Goal: Information Seeking & Learning: Learn about a topic

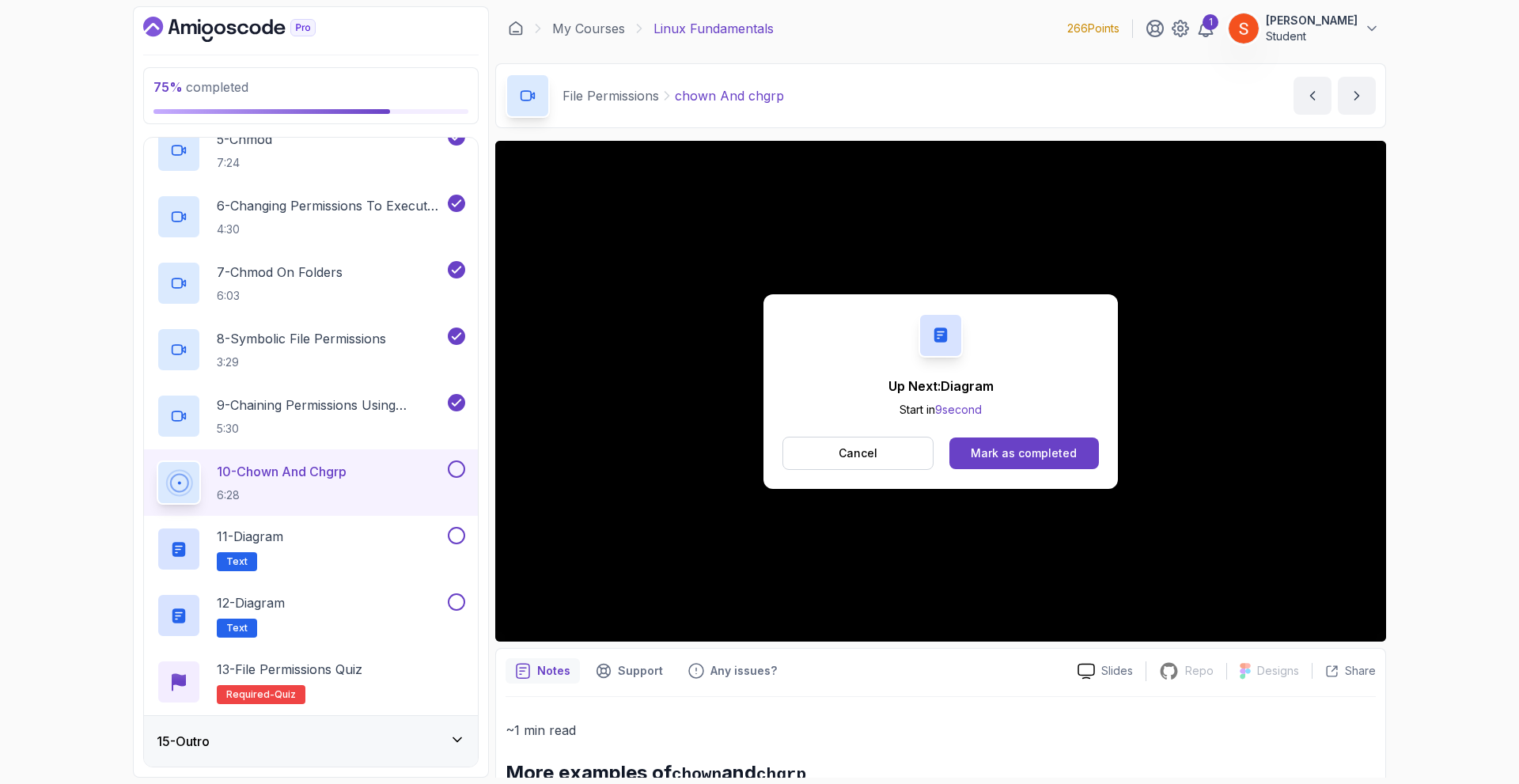
click at [839, 454] on p "Cancel" at bounding box center [858, 453] width 39 height 15
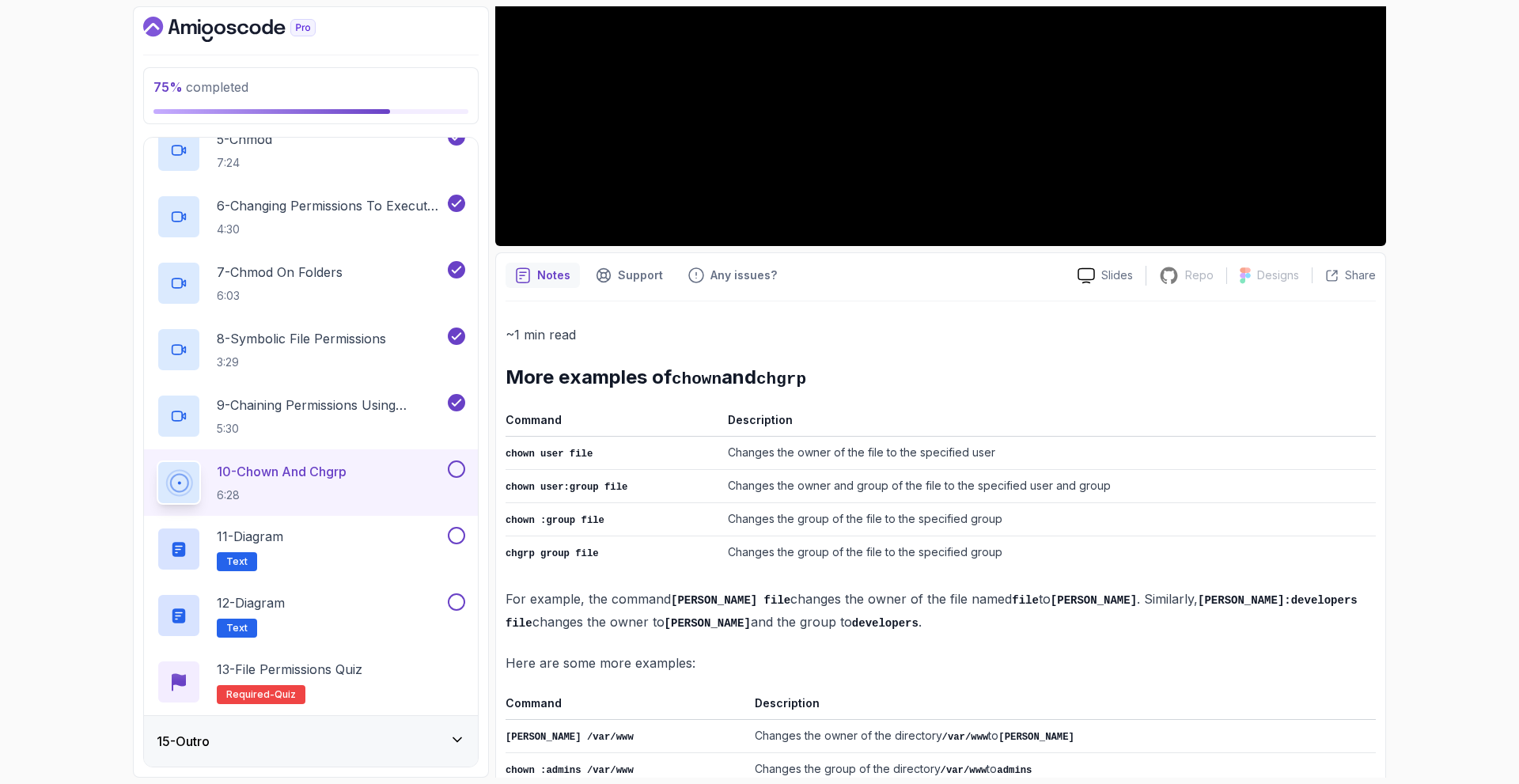
scroll to position [559, 0]
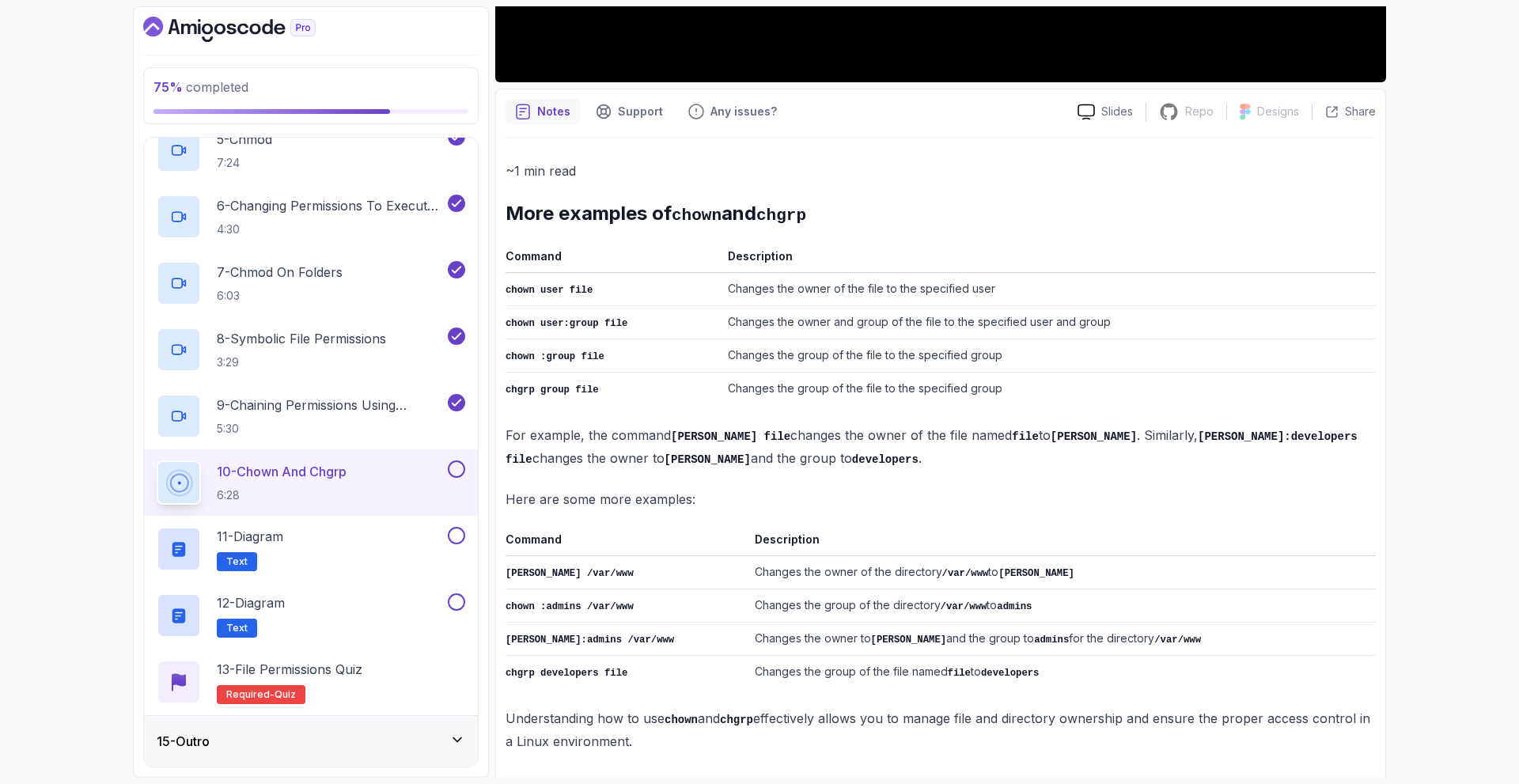
drag, startPoint x: 505, startPoint y: 213, endPoint x: 926, endPoint y: 755, distance: 686.3
click at [926, 755] on div "~1 min read More examples of chown and chgrp Command Description chown user fil…" at bounding box center [940, 456] width 870 height 637
copy div "More examples of chown and chgrp Command Description chown user file Changes th…"
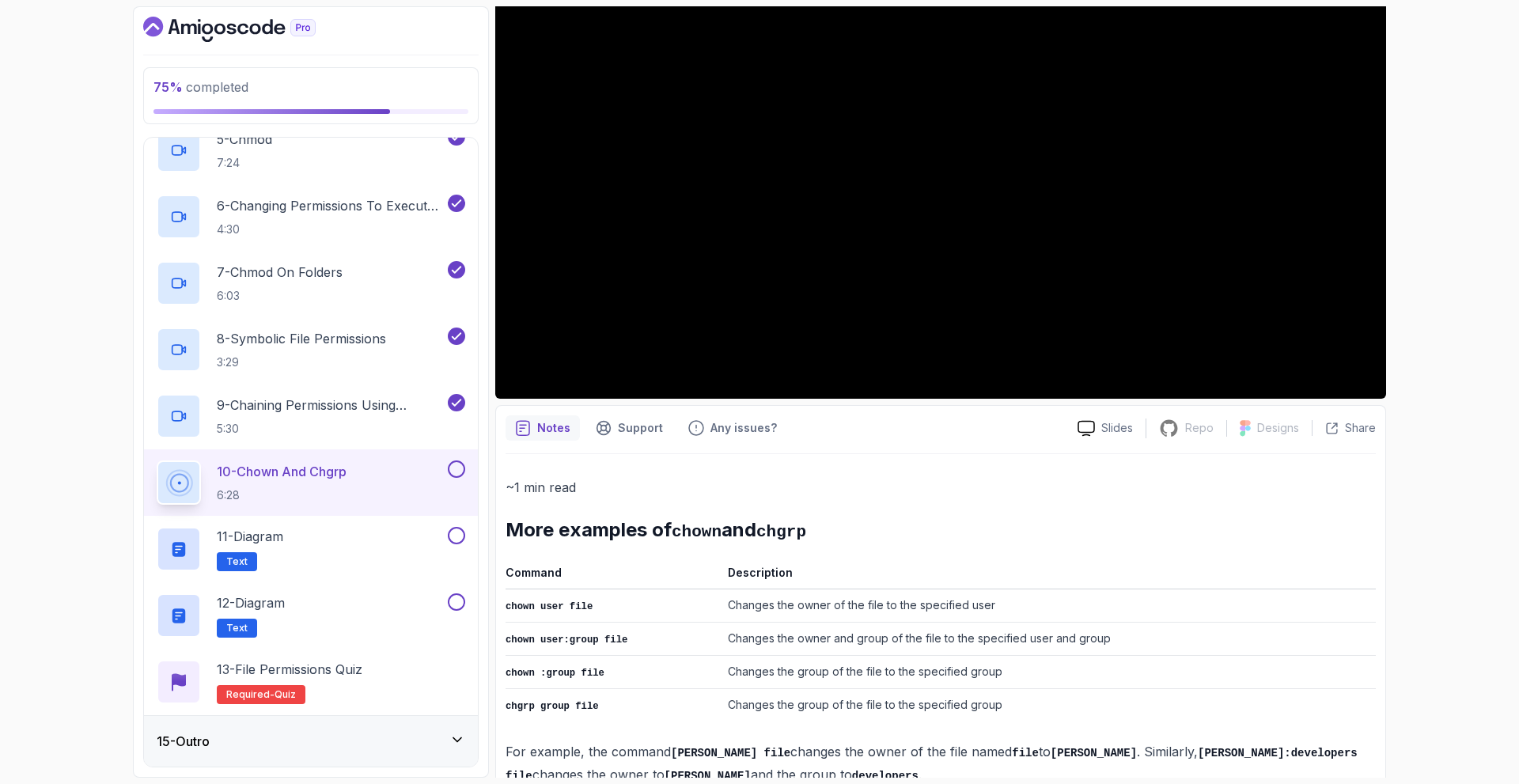
scroll to position [0, 0]
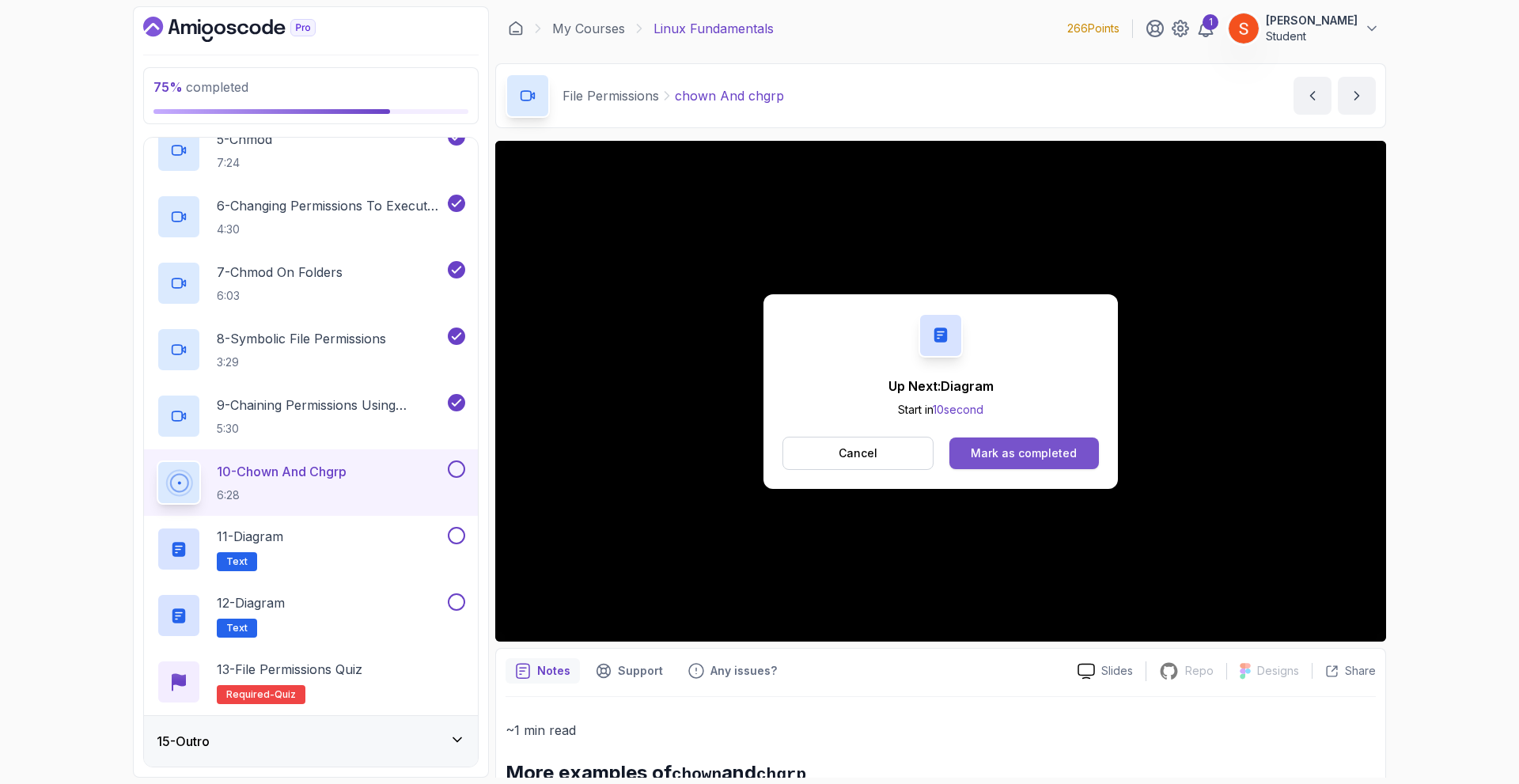
click at [986, 444] on button "Mark as completed" at bounding box center [1024, 453] width 150 height 32
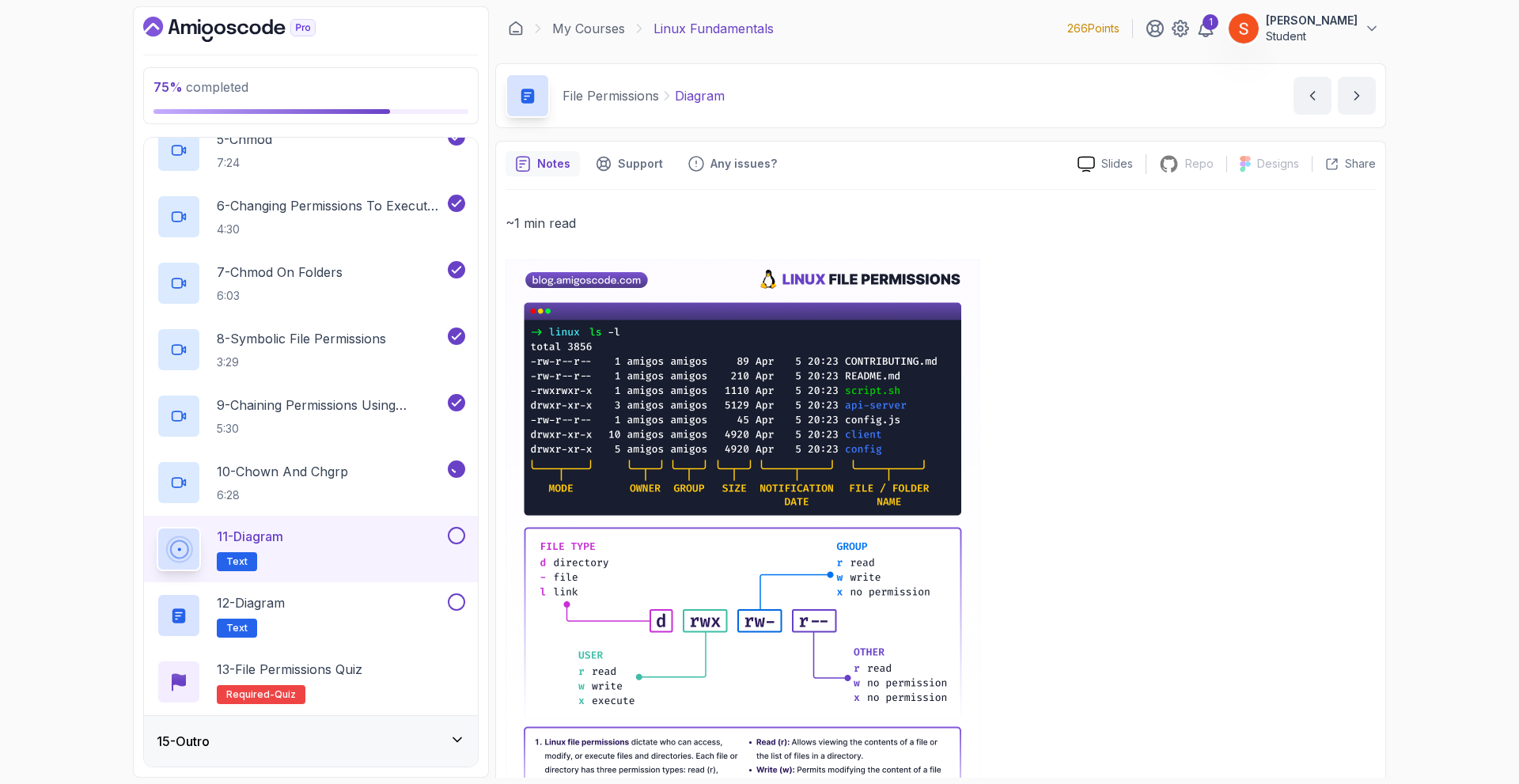
scroll to position [144, 0]
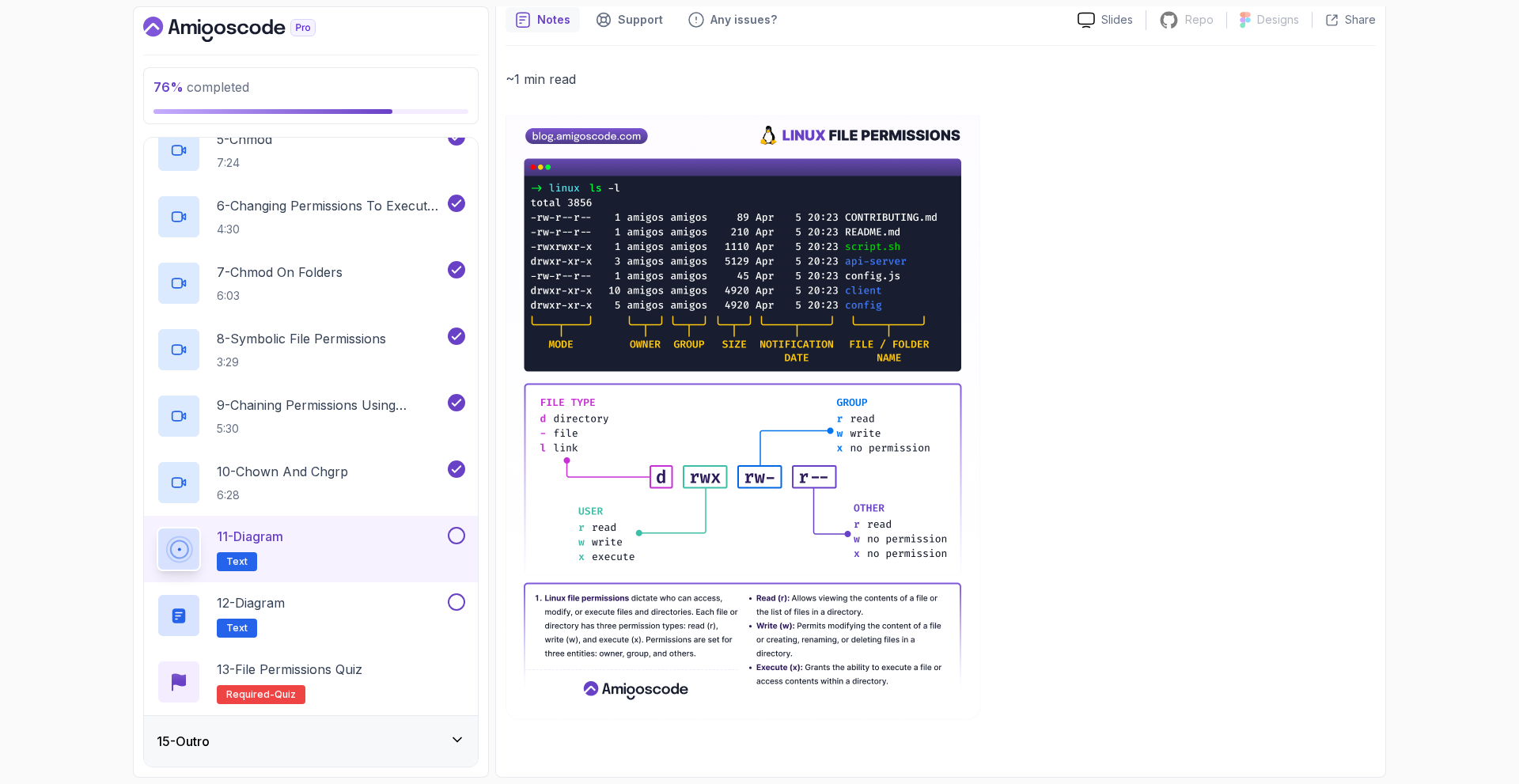
click at [460, 540] on button at bounding box center [456, 535] width 17 height 17
click at [351, 592] on div "12 - Diagram Text" at bounding box center [311, 615] width 334 height 66
click at [275, 606] on p "12 - Diagram" at bounding box center [250, 603] width 68 height 19
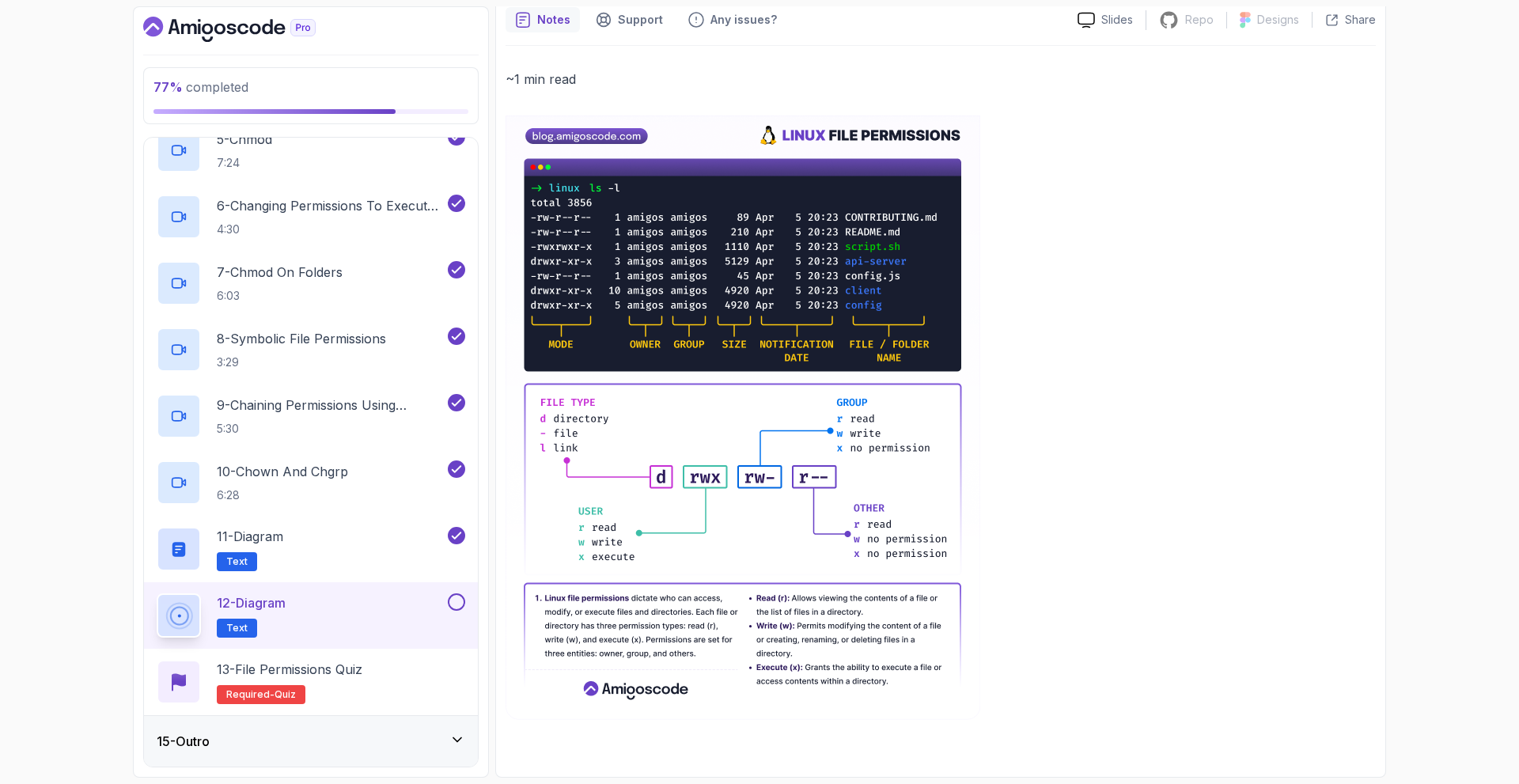
click at [460, 603] on button at bounding box center [456, 602] width 17 height 17
click at [334, 675] on p "13 - File Permissions Quiz" at bounding box center [289, 669] width 145 height 19
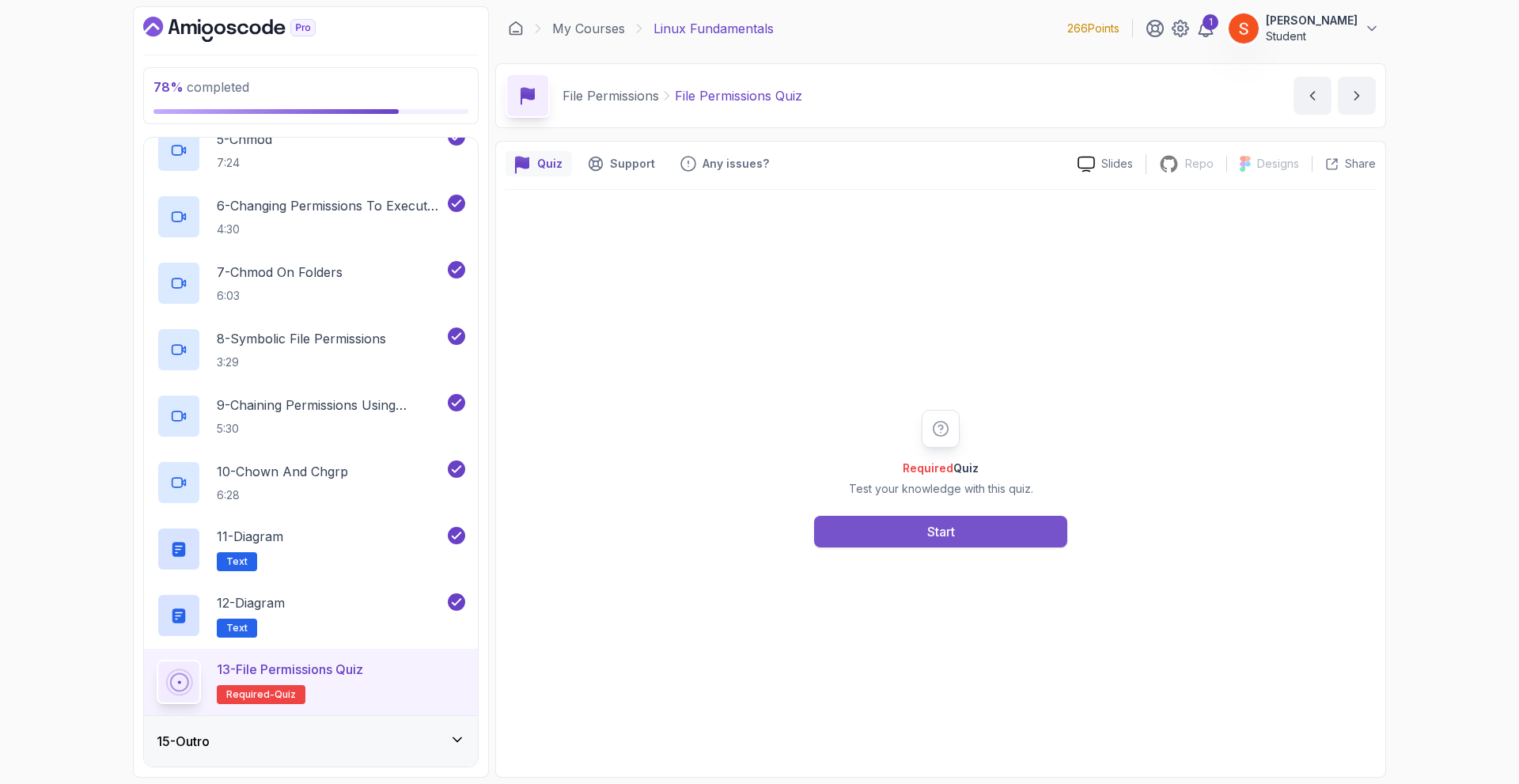
click at [971, 528] on button "Start" at bounding box center [940, 531] width 253 height 32
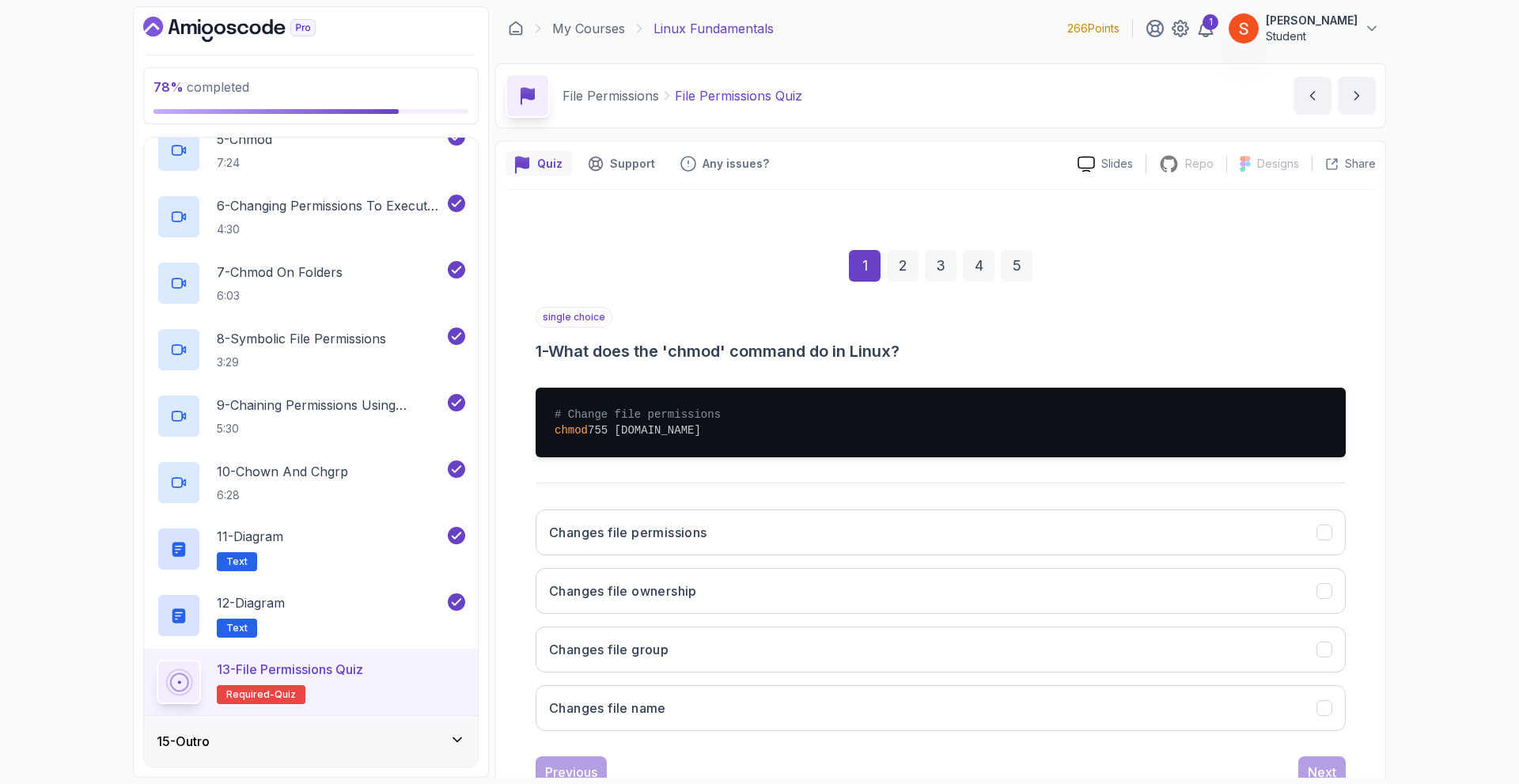
scroll to position [55, 0]
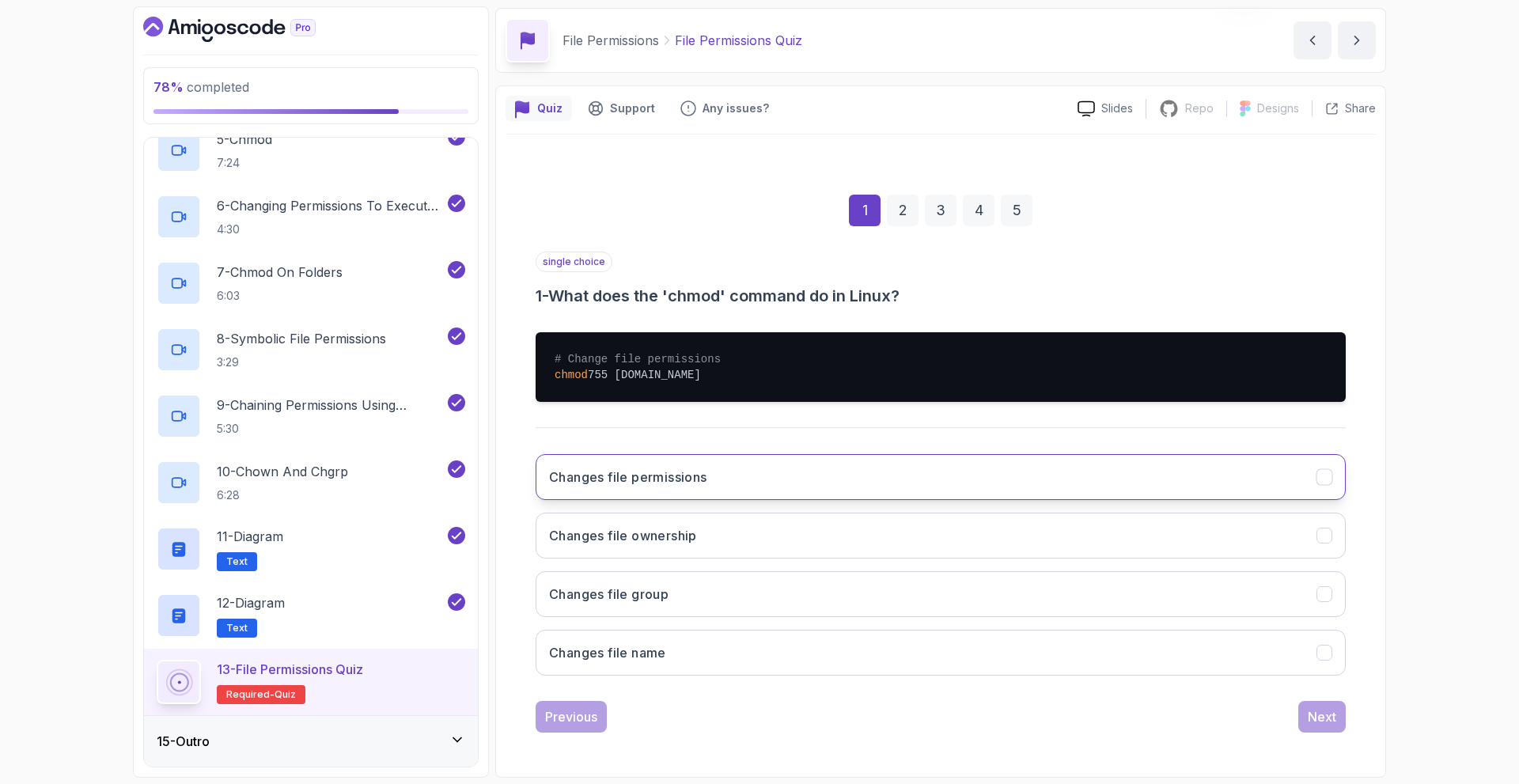
click at [869, 480] on button "Changes file permissions" at bounding box center [940, 476] width 810 height 46
click at [1325, 719] on div "Next" at bounding box center [1321, 716] width 28 height 19
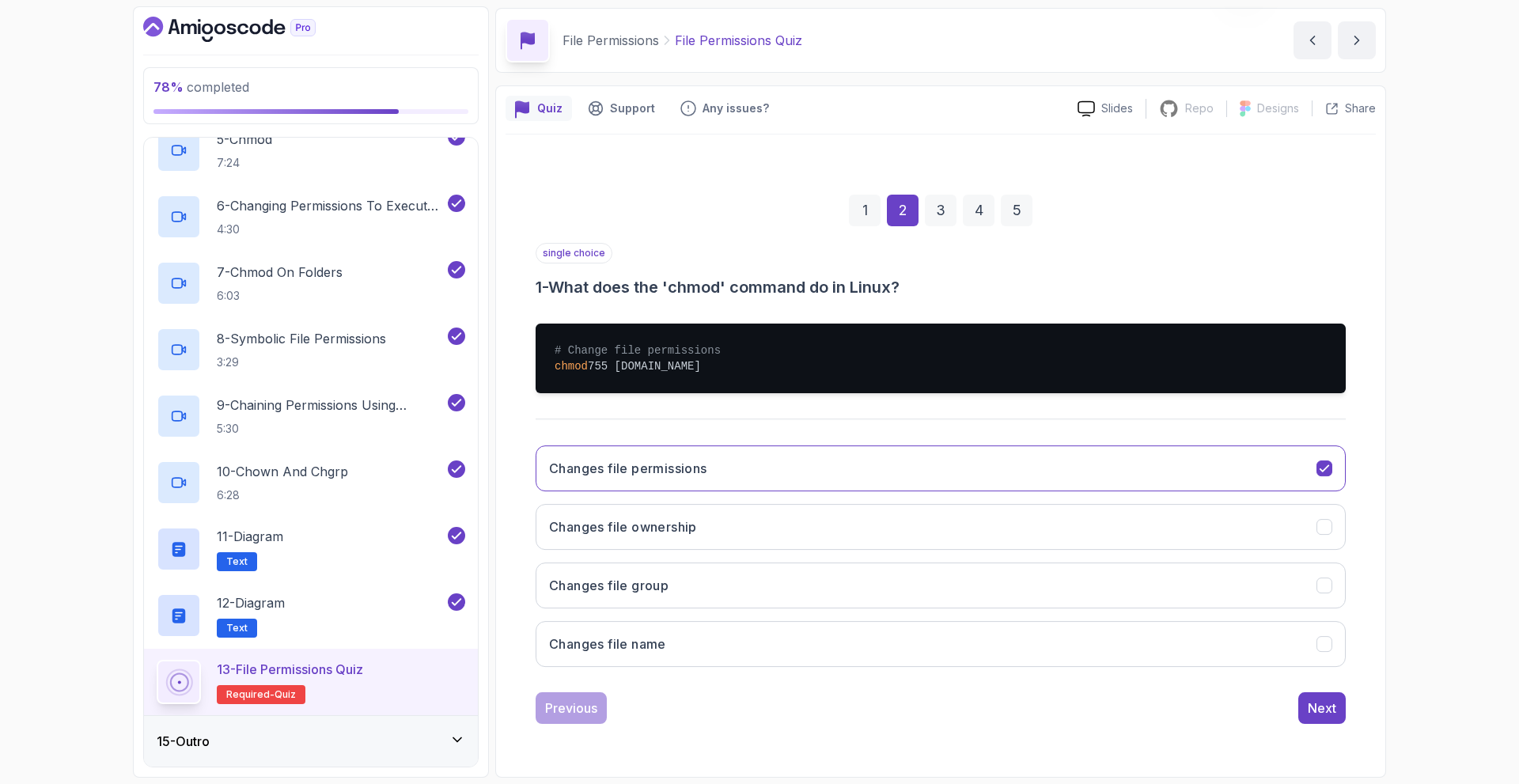
scroll to position [0, 0]
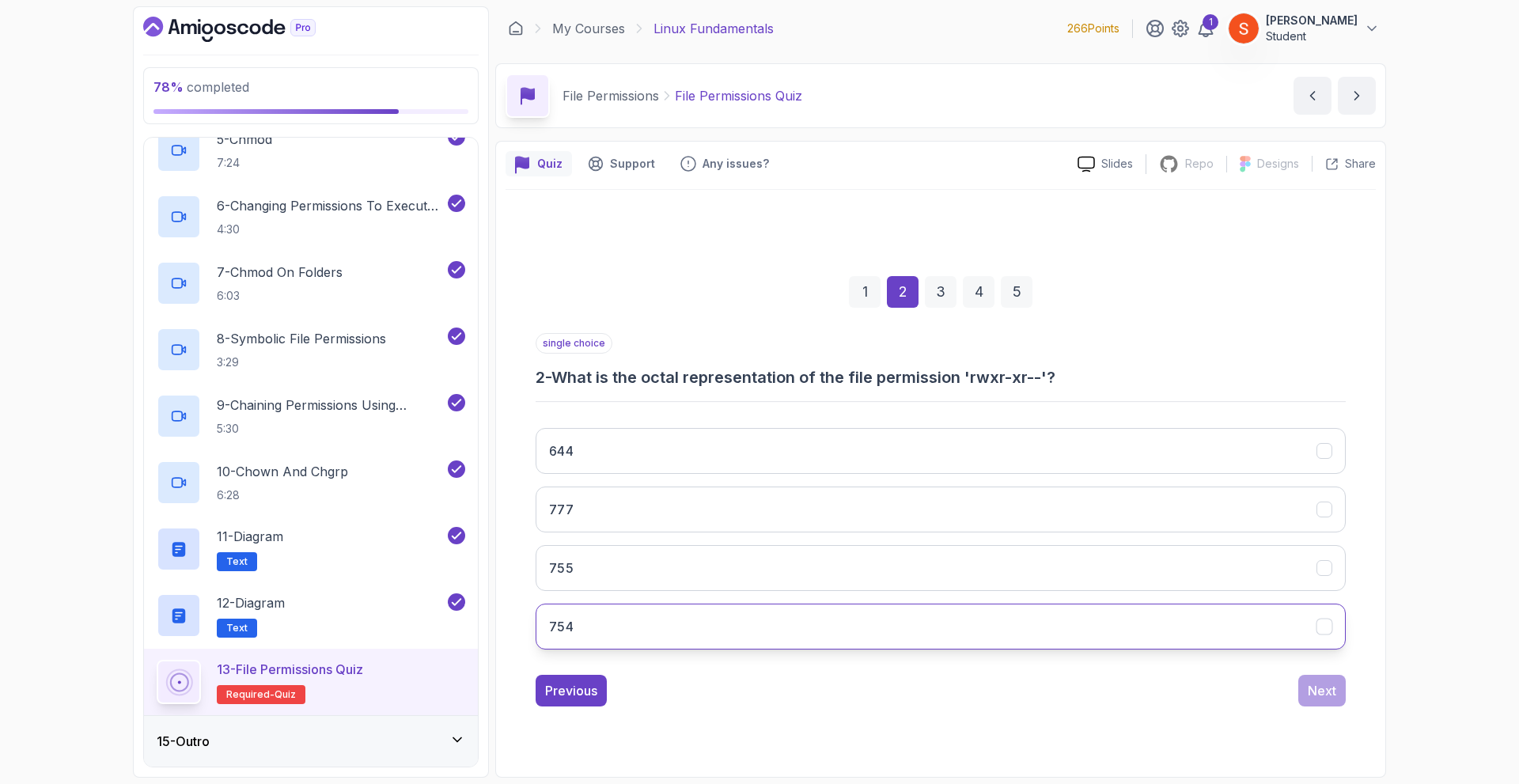
drag, startPoint x: 591, startPoint y: 645, endPoint x: 594, endPoint y: 637, distance: 8.5
click at [593, 639] on button "754" at bounding box center [940, 626] width 810 height 46
click at [1318, 683] on div "Next" at bounding box center [1321, 691] width 28 height 19
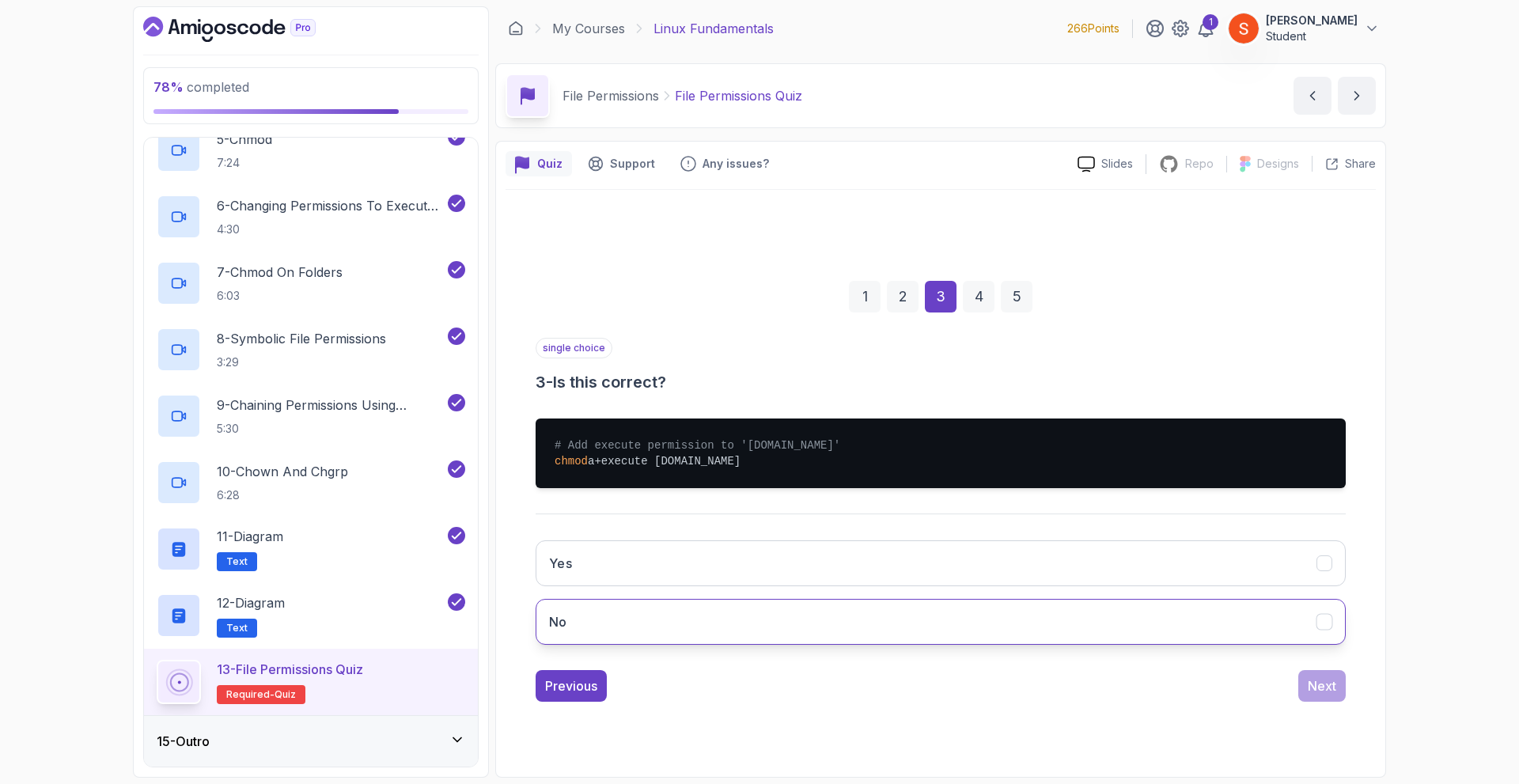
drag, startPoint x: 715, startPoint y: 624, endPoint x: 777, endPoint y: 629, distance: 62.2
click at [716, 624] on button "No" at bounding box center [940, 622] width 810 height 46
click at [1319, 681] on div "Next" at bounding box center [1321, 685] width 28 height 19
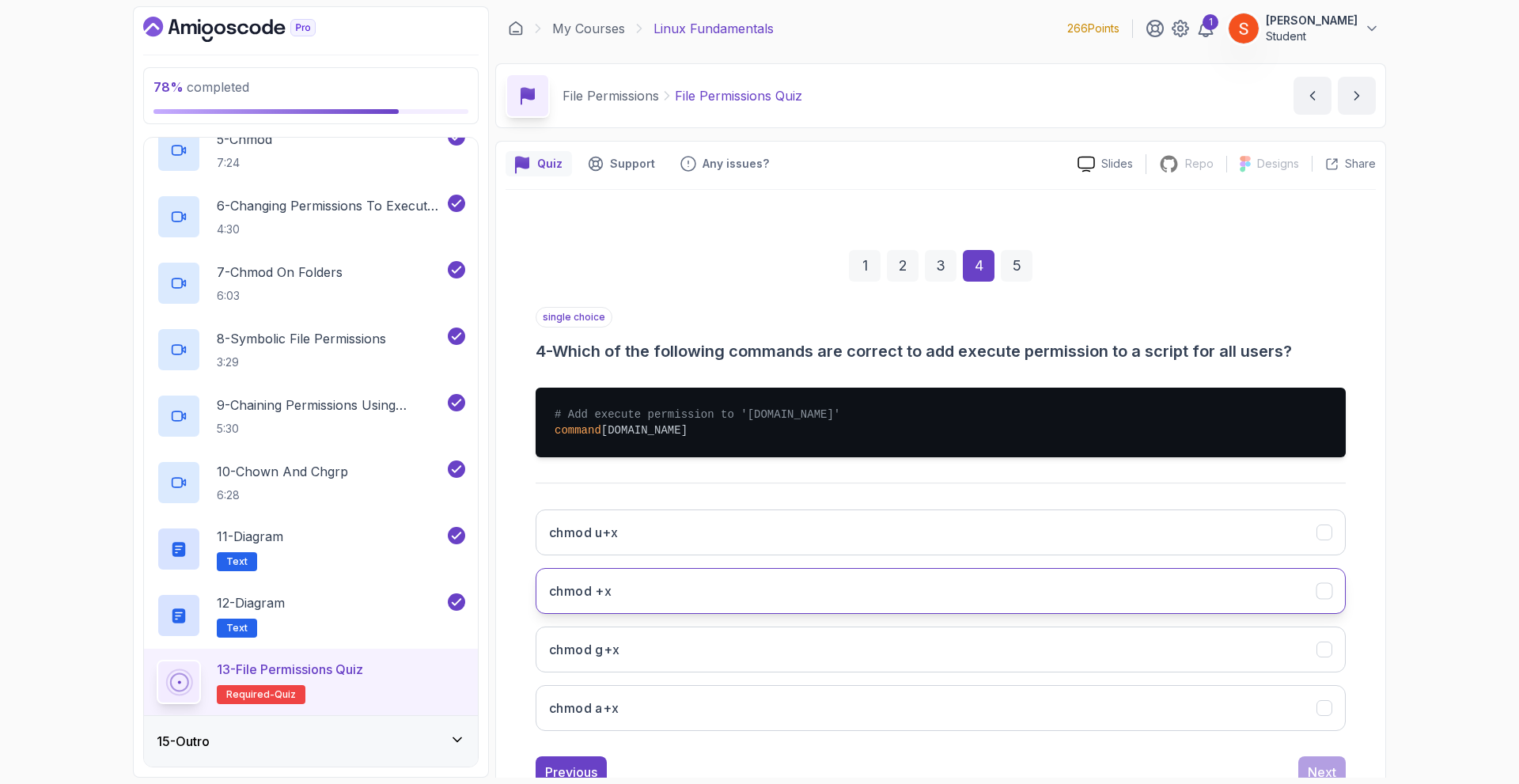
click at [609, 586] on h3 "chmod +x" at bounding box center [580, 591] width 63 height 19
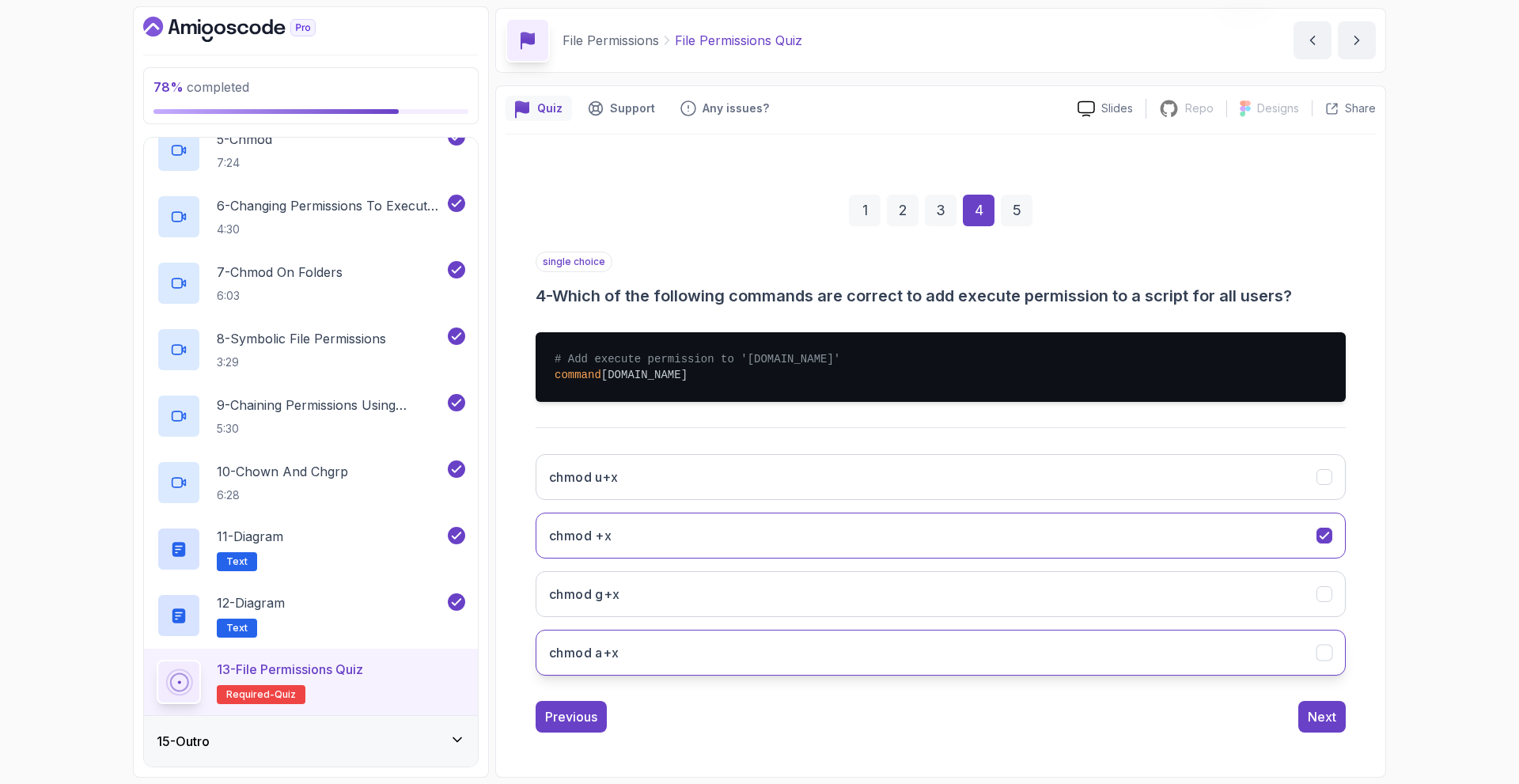
click at [787, 657] on button "chmod a+x" at bounding box center [940, 652] width 810 height 46
click at [894, 518] on button "chmod +x" at bounding box center [940, 535] width 810 height 46
click at [779, 652] on button "chmod a+x" at bounding box center [940, 652] width 810 height 46
click at [1314, 710] on div "Next" at bounding box center [1321, 716] width 28 height 19
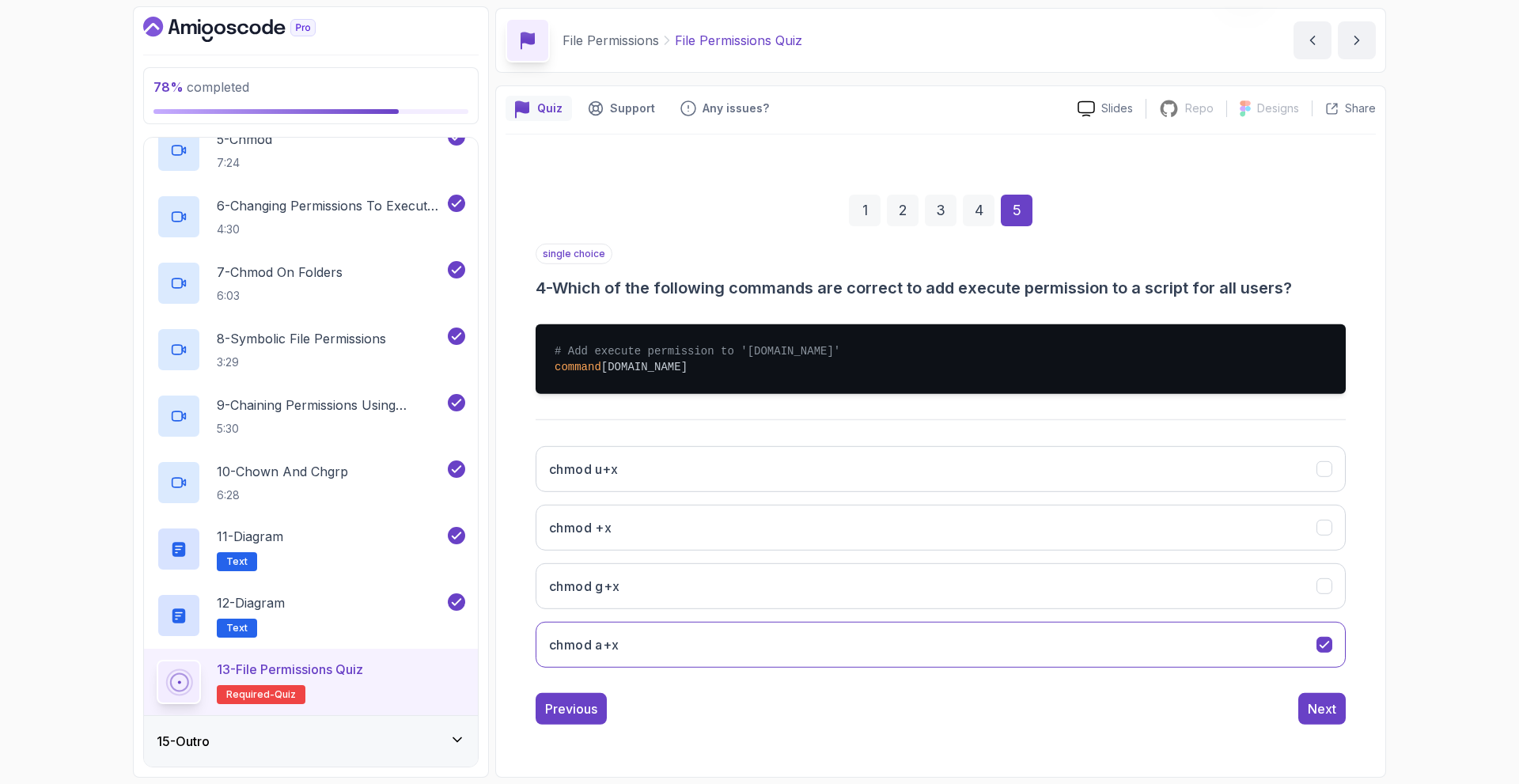
scroll to position [0, 0]
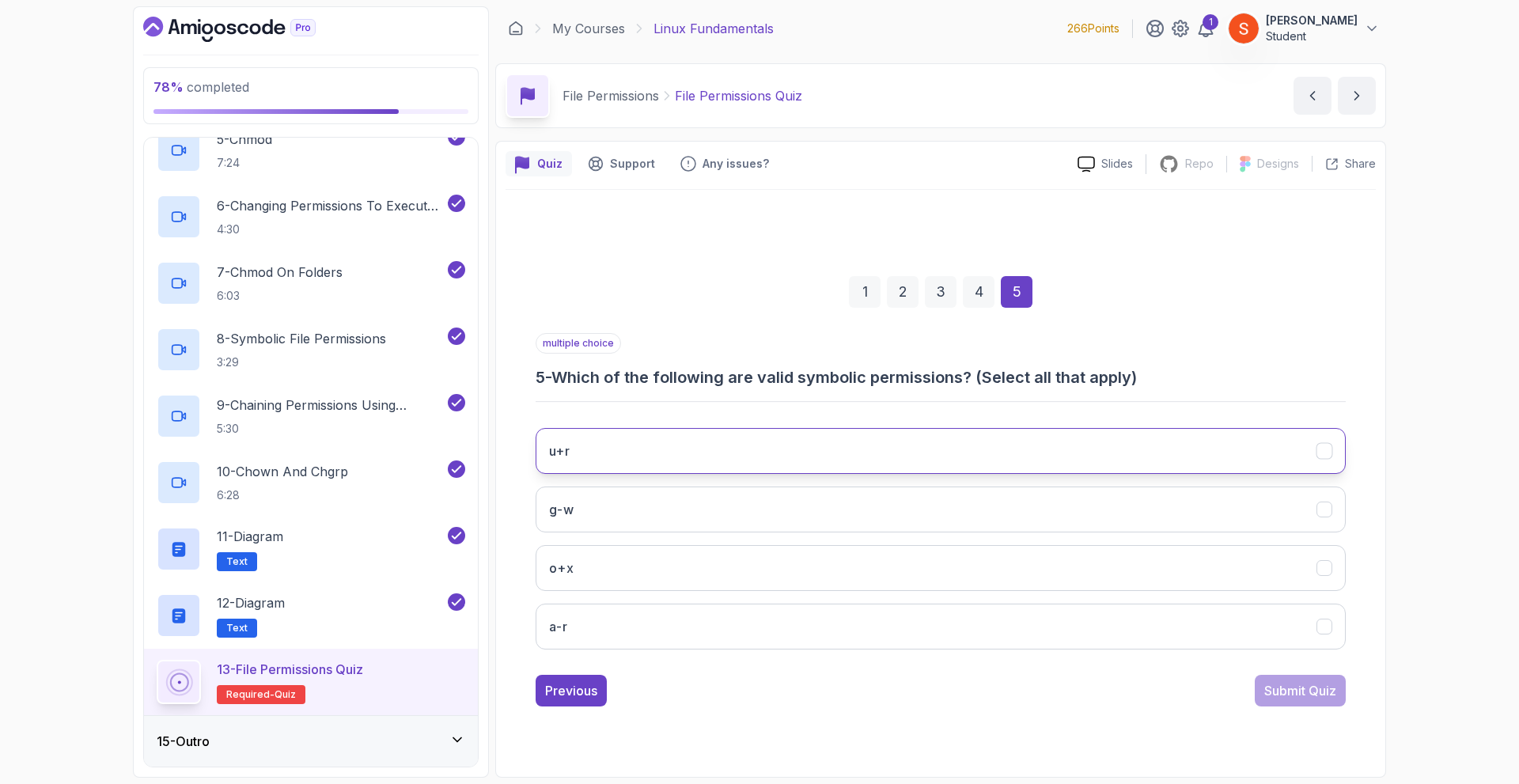
click at [670, 441] on button "u+r" at bounding box center [940, 451] width 810 height 46
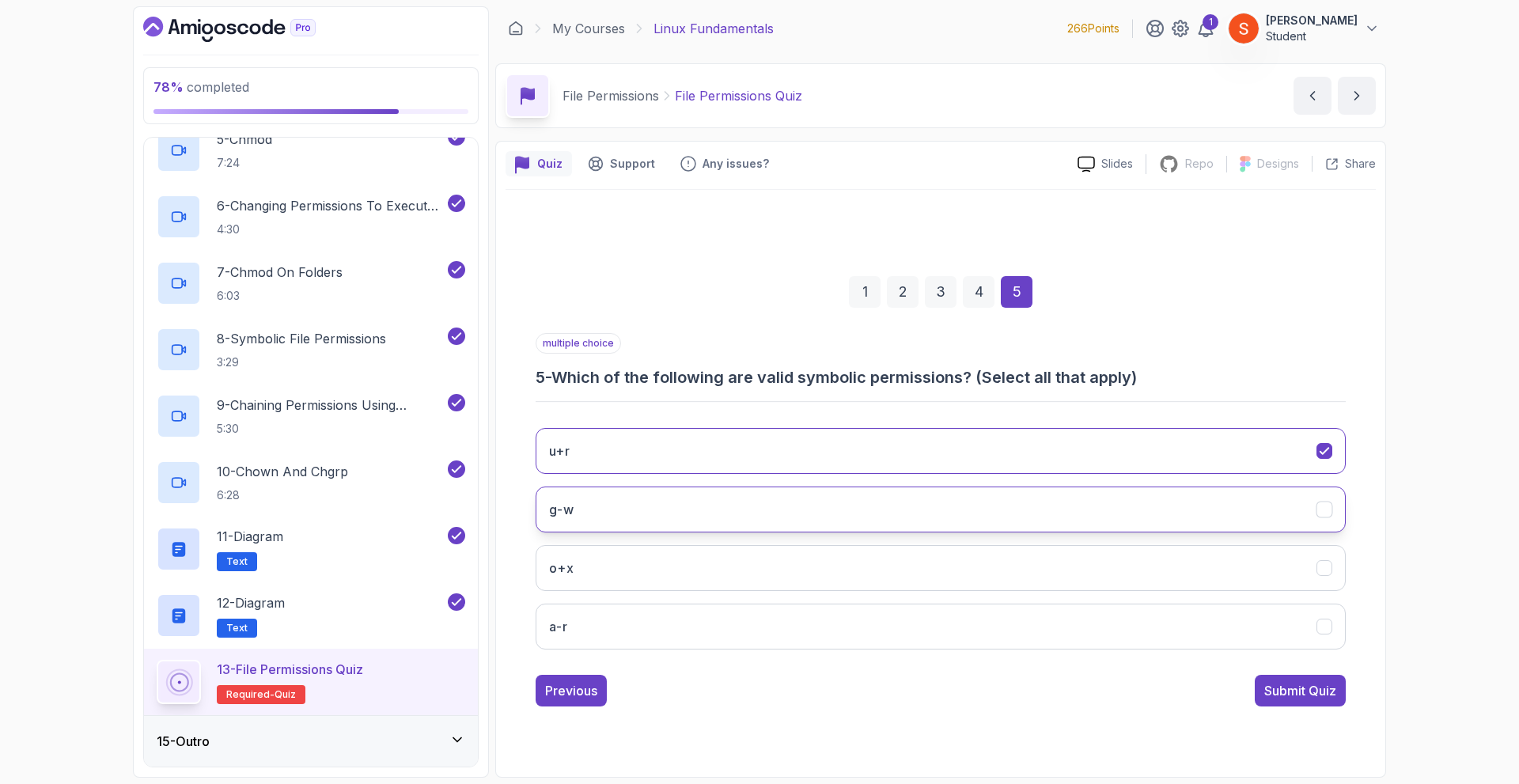
click at [705, 507] on button "g-w" at bounding box center [940, 509] width 810 height 46
click at [694, 580] on button "o+x" at bounding box center [940, 568] width 810 height 46
click at [695, 615] on button "a-r" at bounding box center [940, 626] width 810 height 46
click at [1297, 691] on div "Submit Quiz" at bounding box center [1299, 691] width 72 height 19
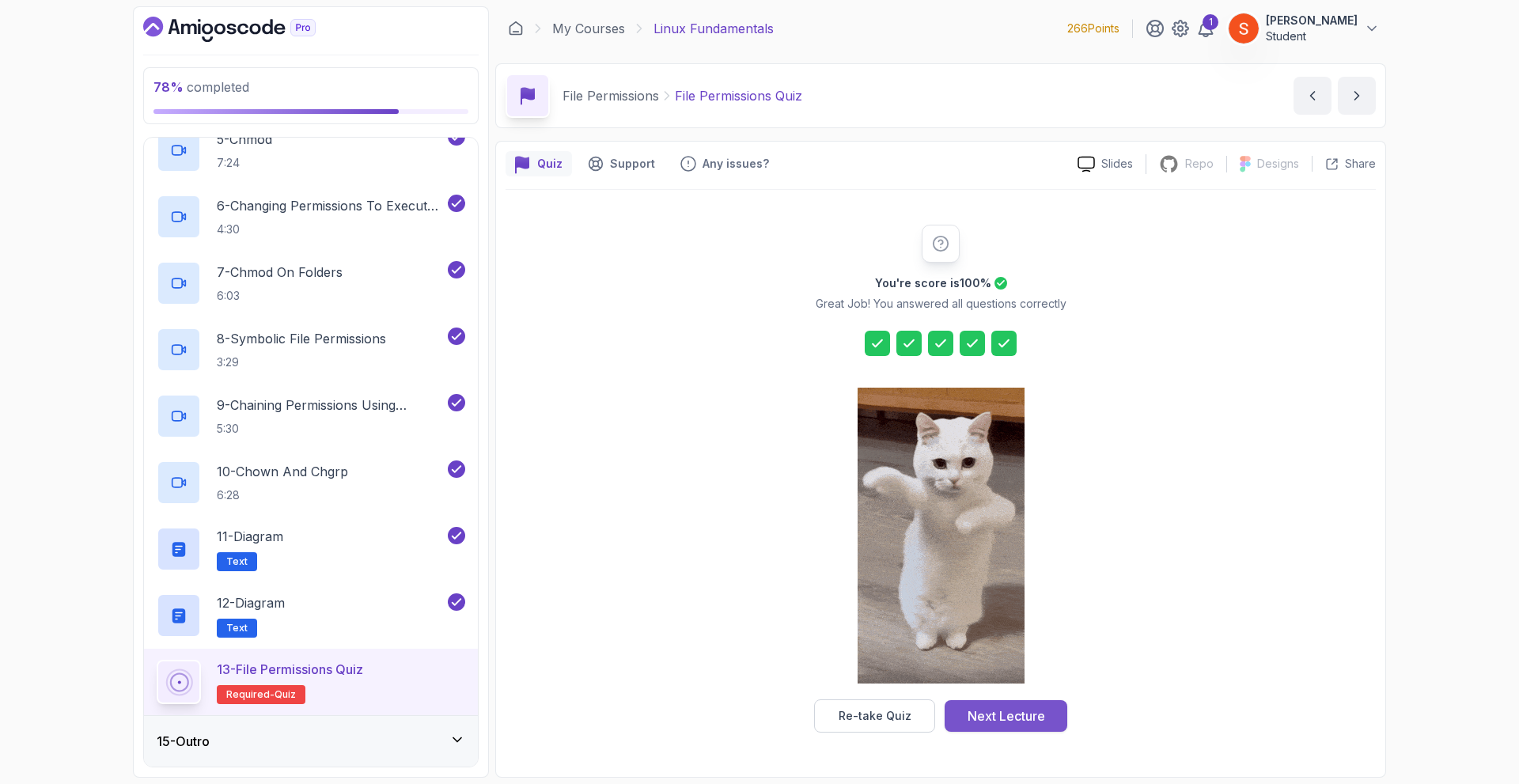
click at [996, 710] on div "Next Lecture" at bounding box center [1005, 716] width 77 height 19
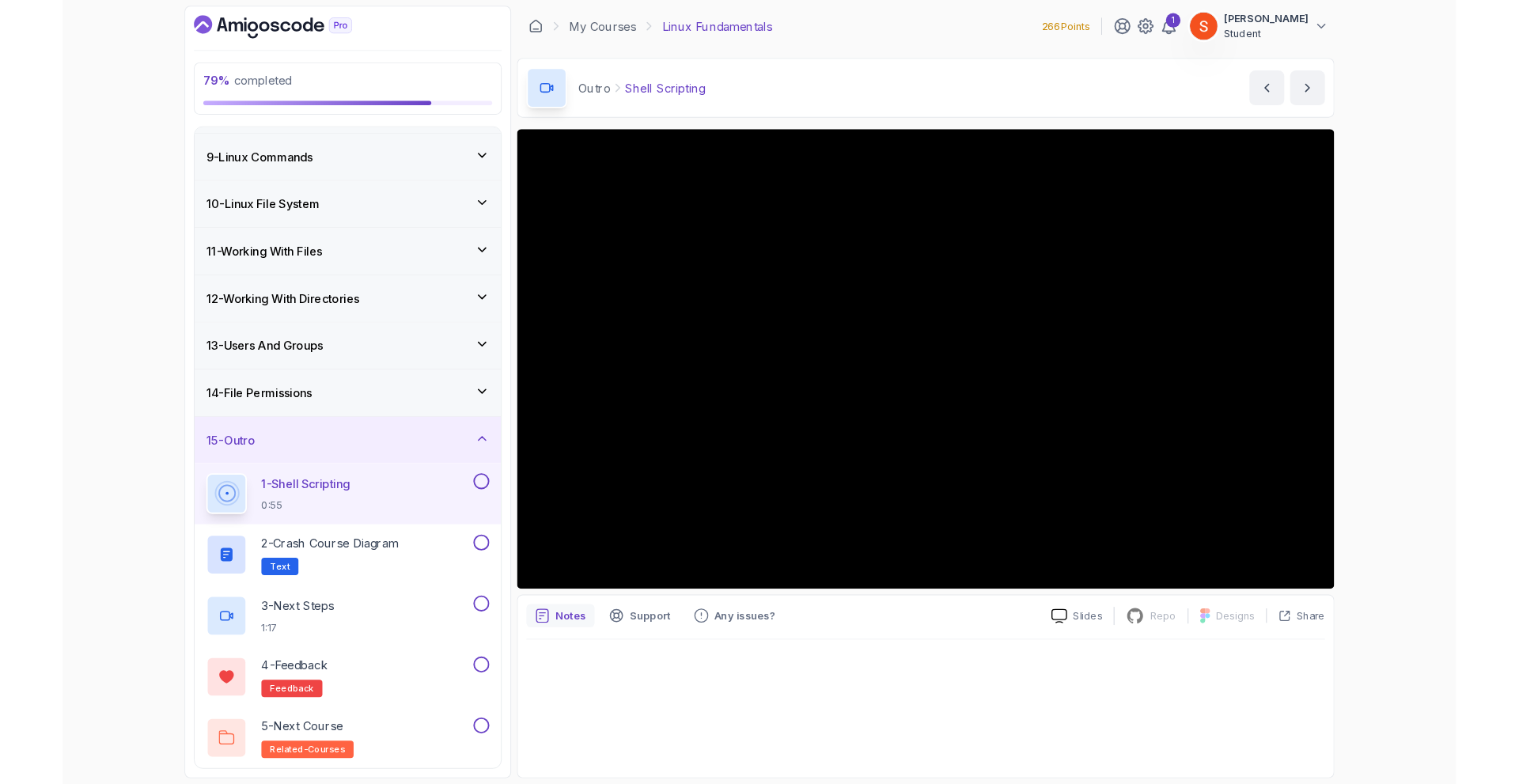
scroll to position [475, 0]
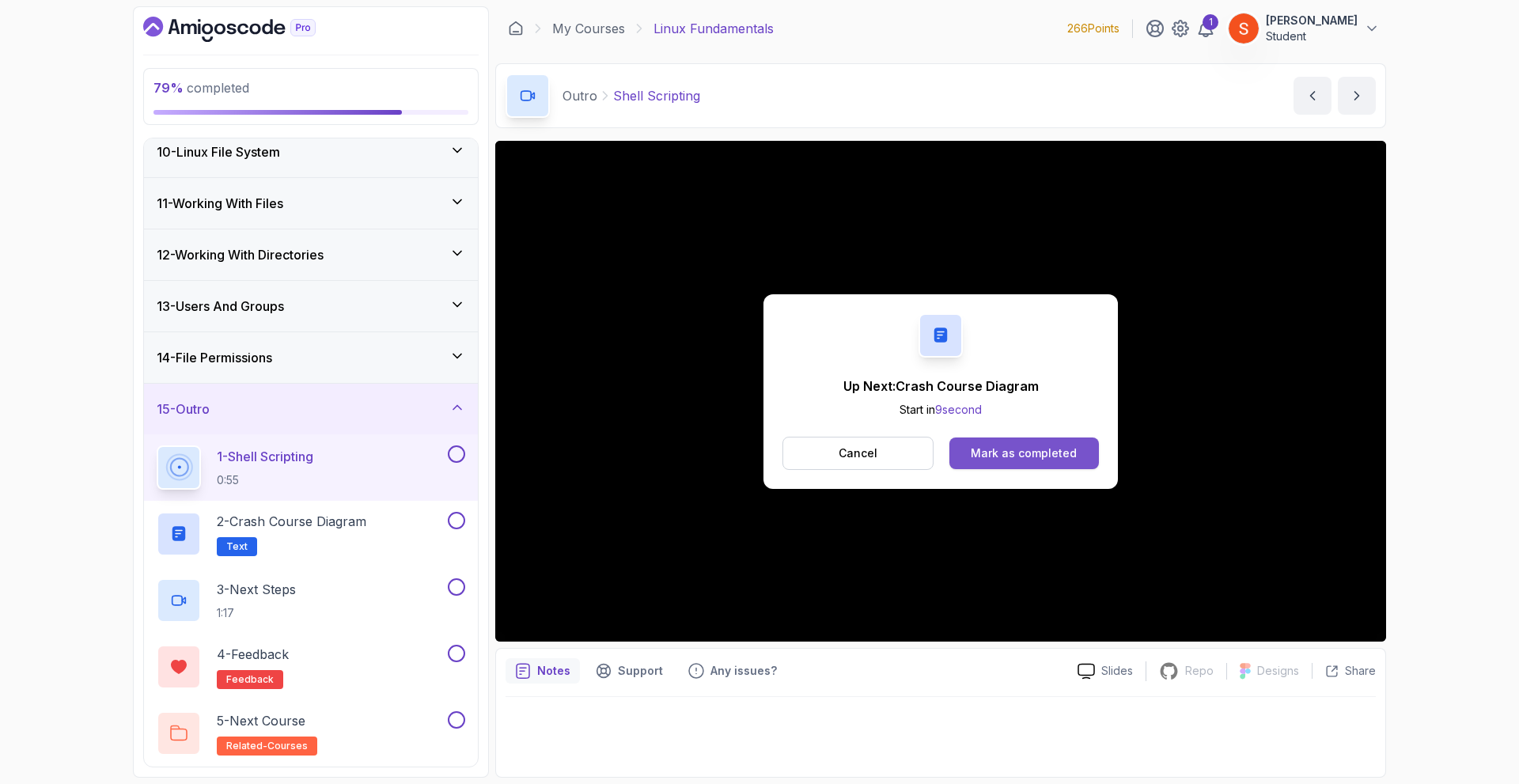
click at [1046, 446] on div "Mark as completed" at bounding box center [1024, 453] width 106 height 15
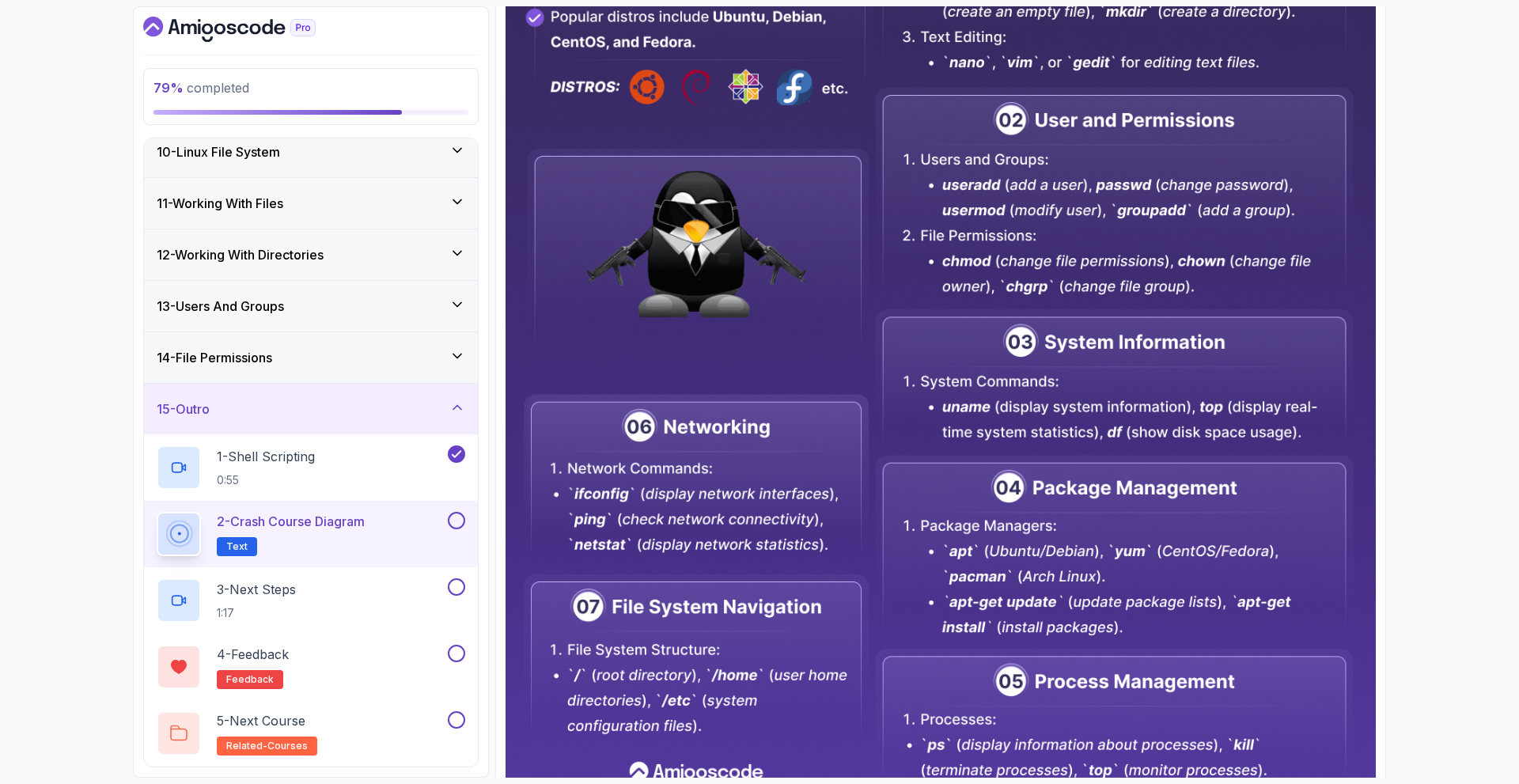
scroll to position [618, 0]
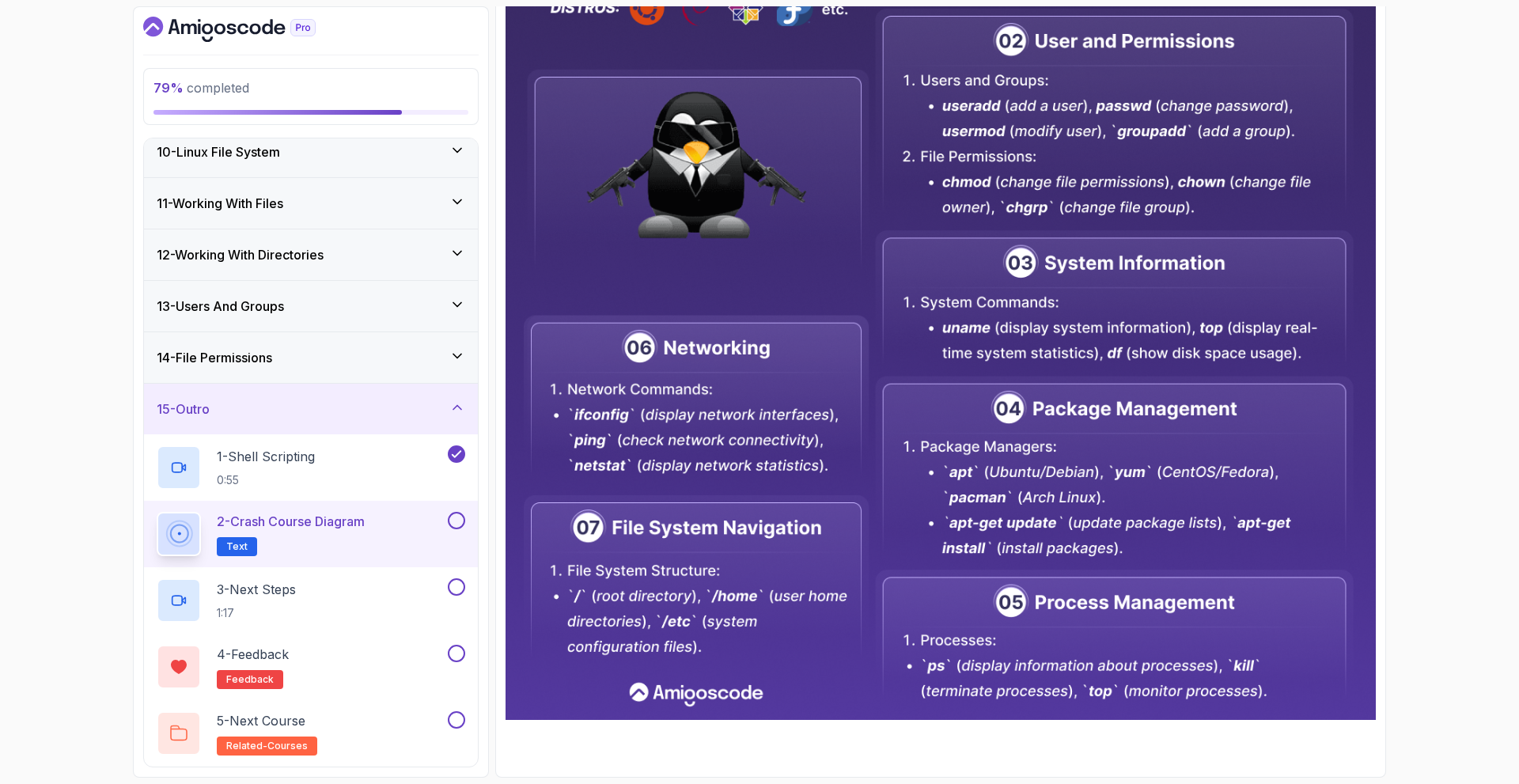
click at [461, 518] on button at bounding box center [456, 520] width 17 height 17
click at [457, 521] on button at bounding box center [456, 520] width 17 height 17
click at [317, 589] on div "3 - Next Steps 1:17" at bounding box center [300, 600] width 288 height 44
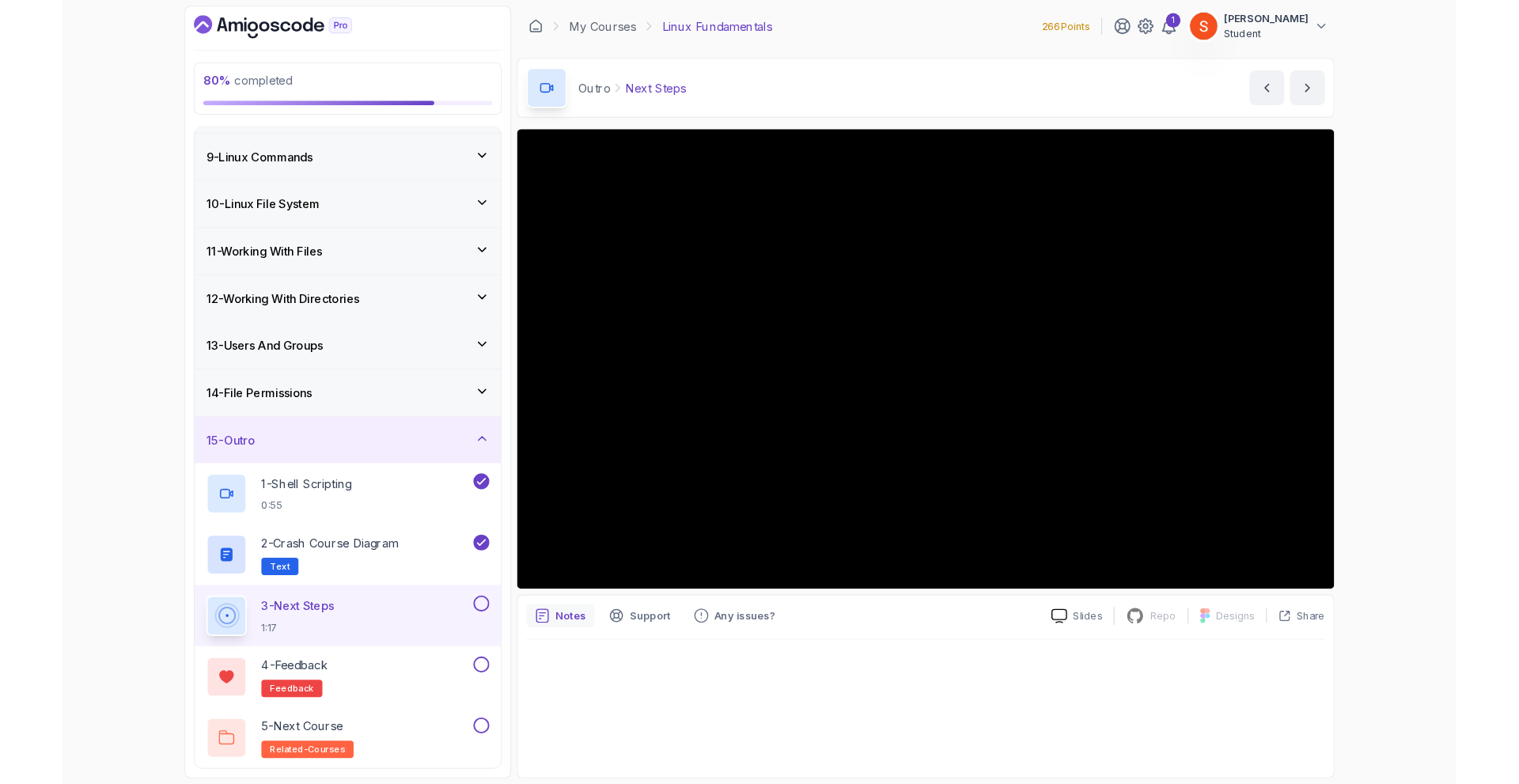
scroll to position [475, 0]
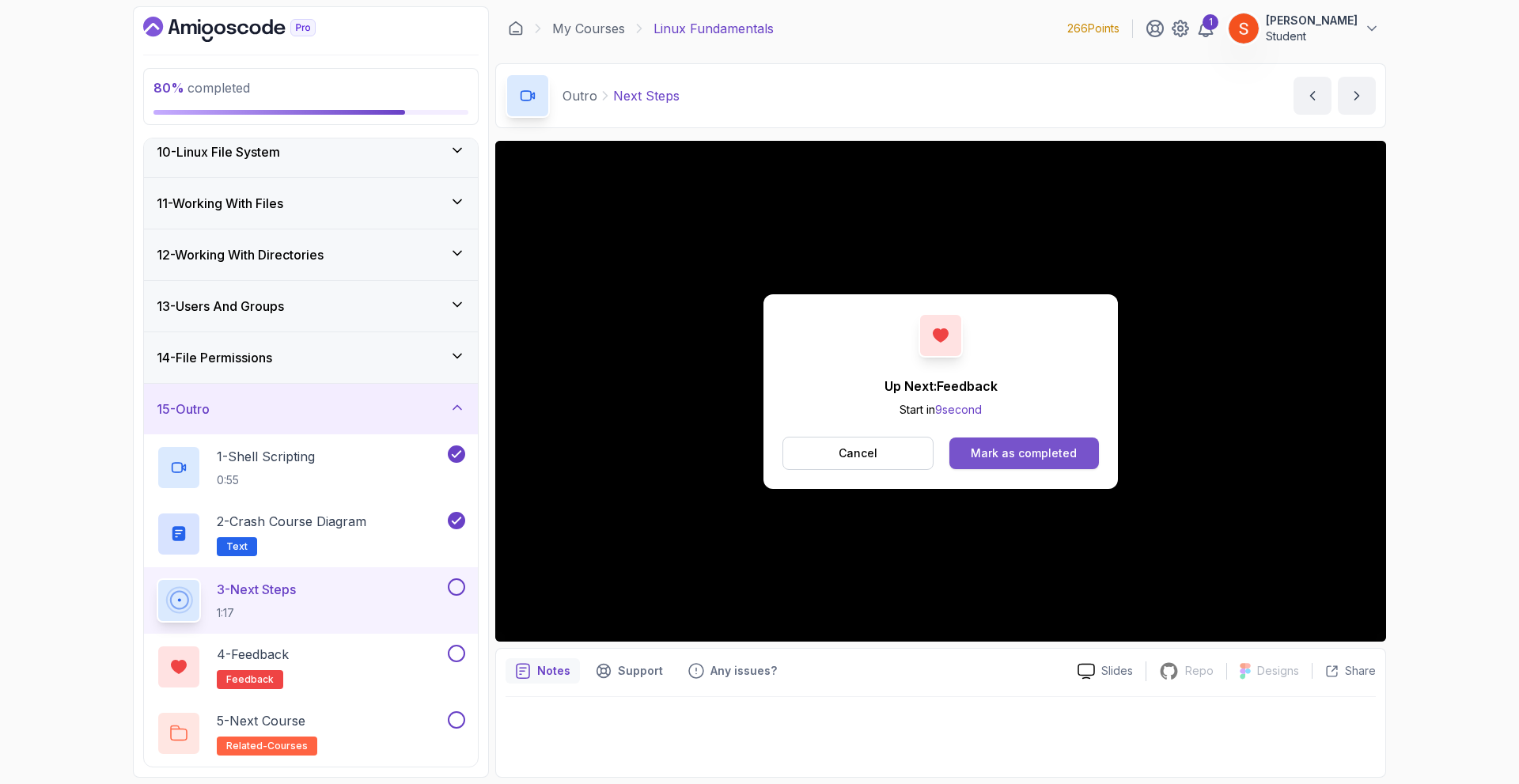
click at [1042, 446] on div "Mark as completed" at bounding box center [1024, 453] width 106 height 15
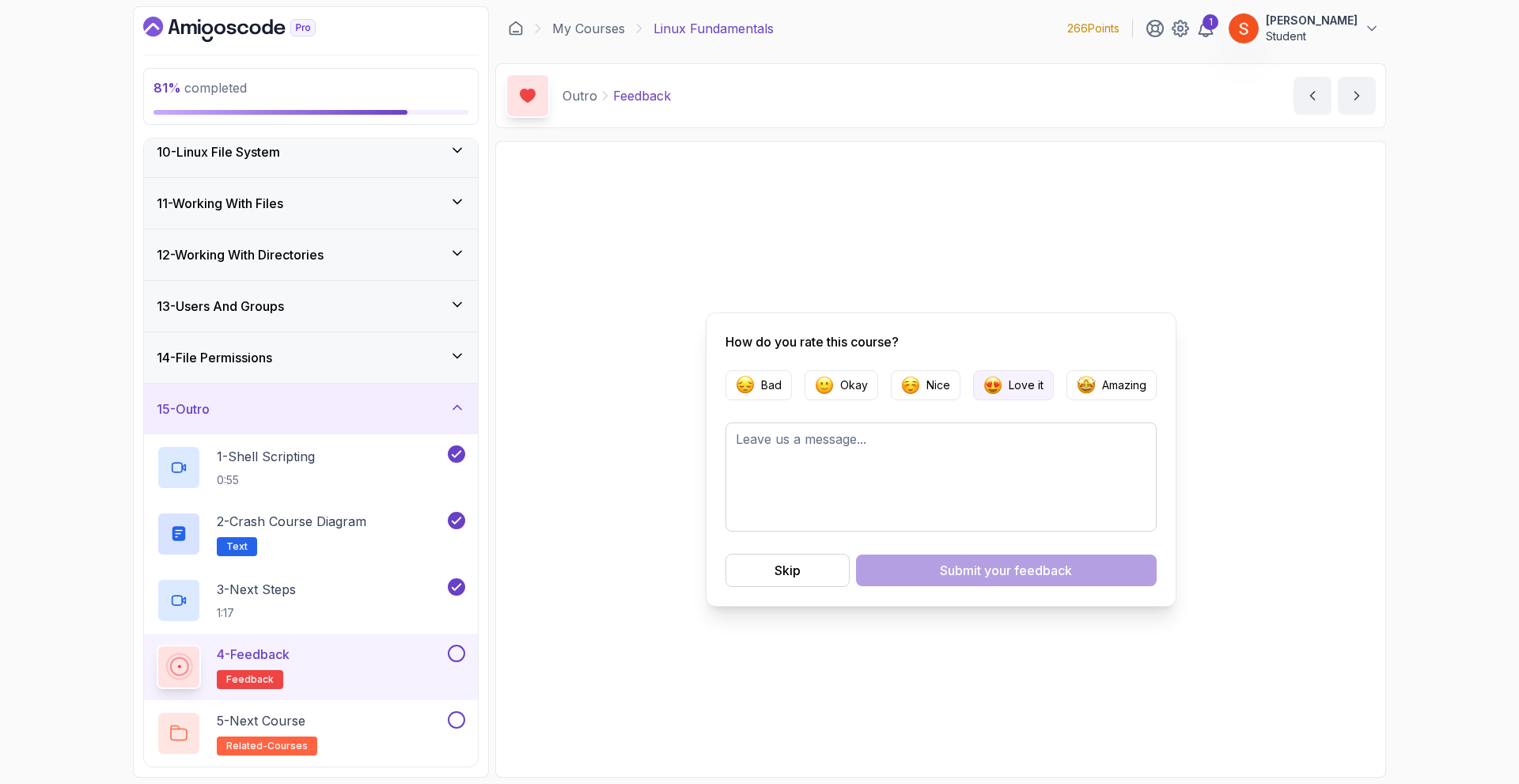
click at [1034, 388] on p "Love it" at bounding box center [1026, 385] width 34 height 15
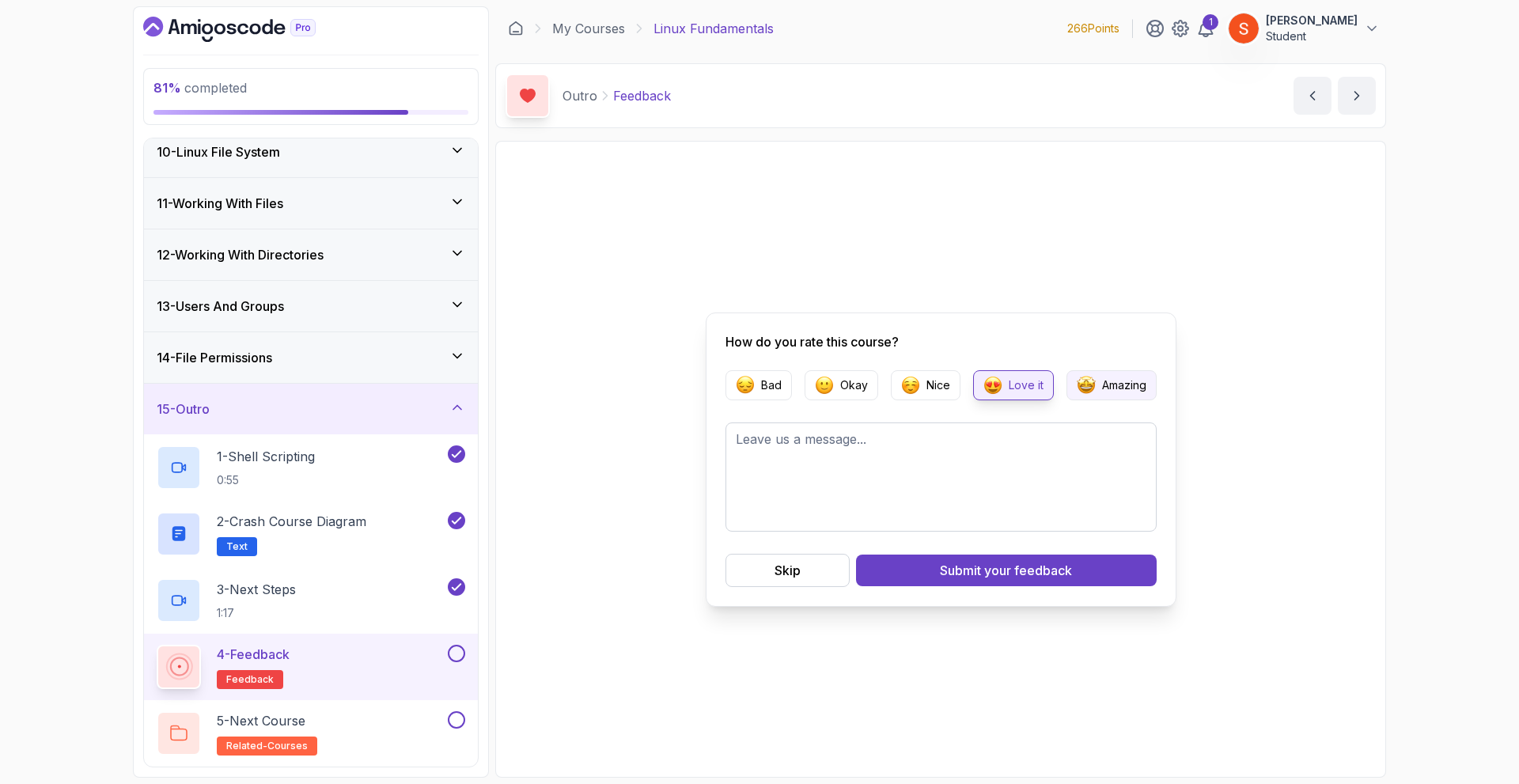
click at [1102, 380] on p "Amazing" at bounding box center [1124, 385] width 44 height 15
click at [1024, 569] on span "your feedback" at bounding box center [1028, 570] width 88 height 19
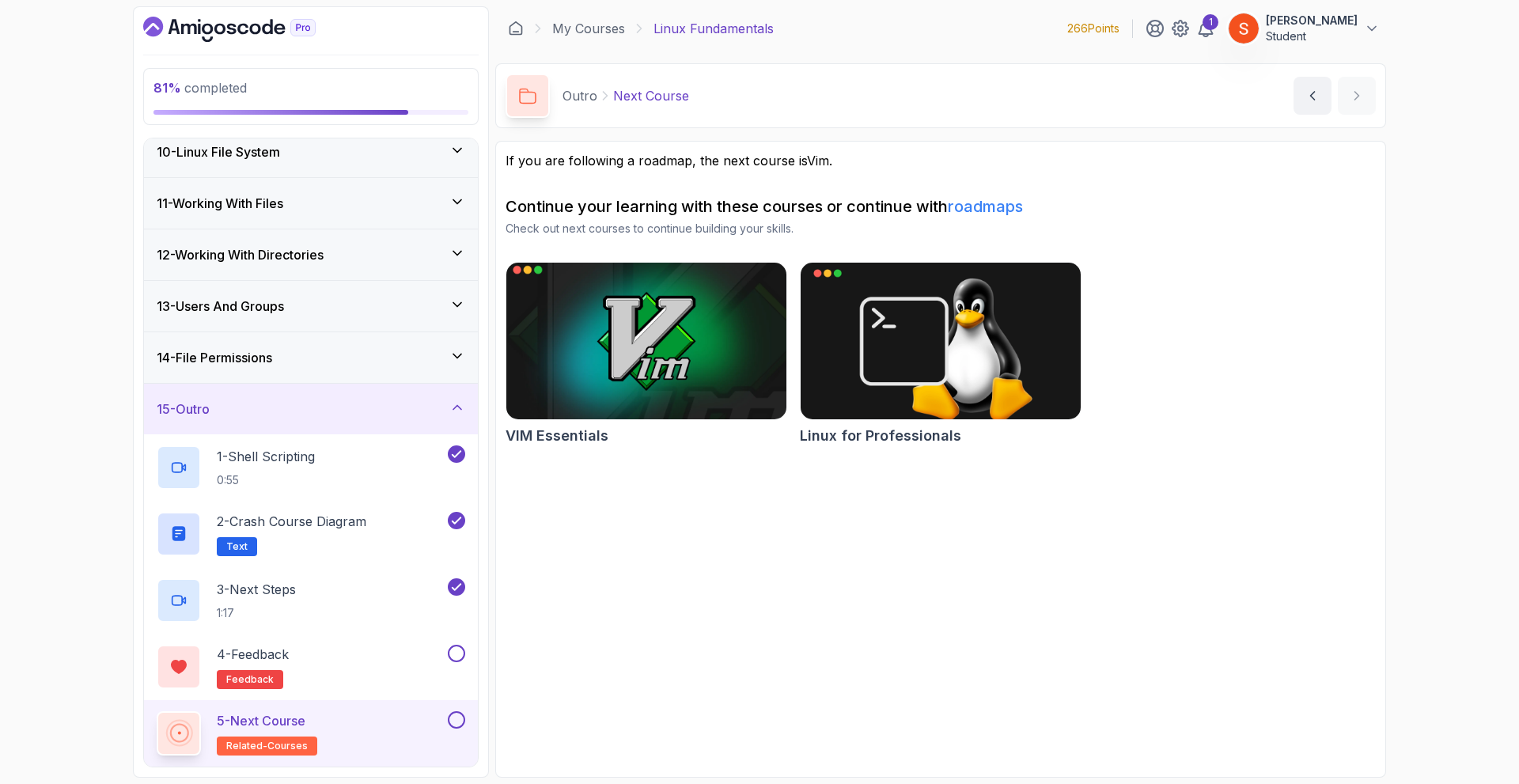
click at [645, 364] on img at bounding box center [646, 340] width 294 height 164
click at [456, 654] on button at bounding box center [456, 653] width 17 height 17
click at [457, 723] on button at bounding box center [456, 720] width 17 height 17
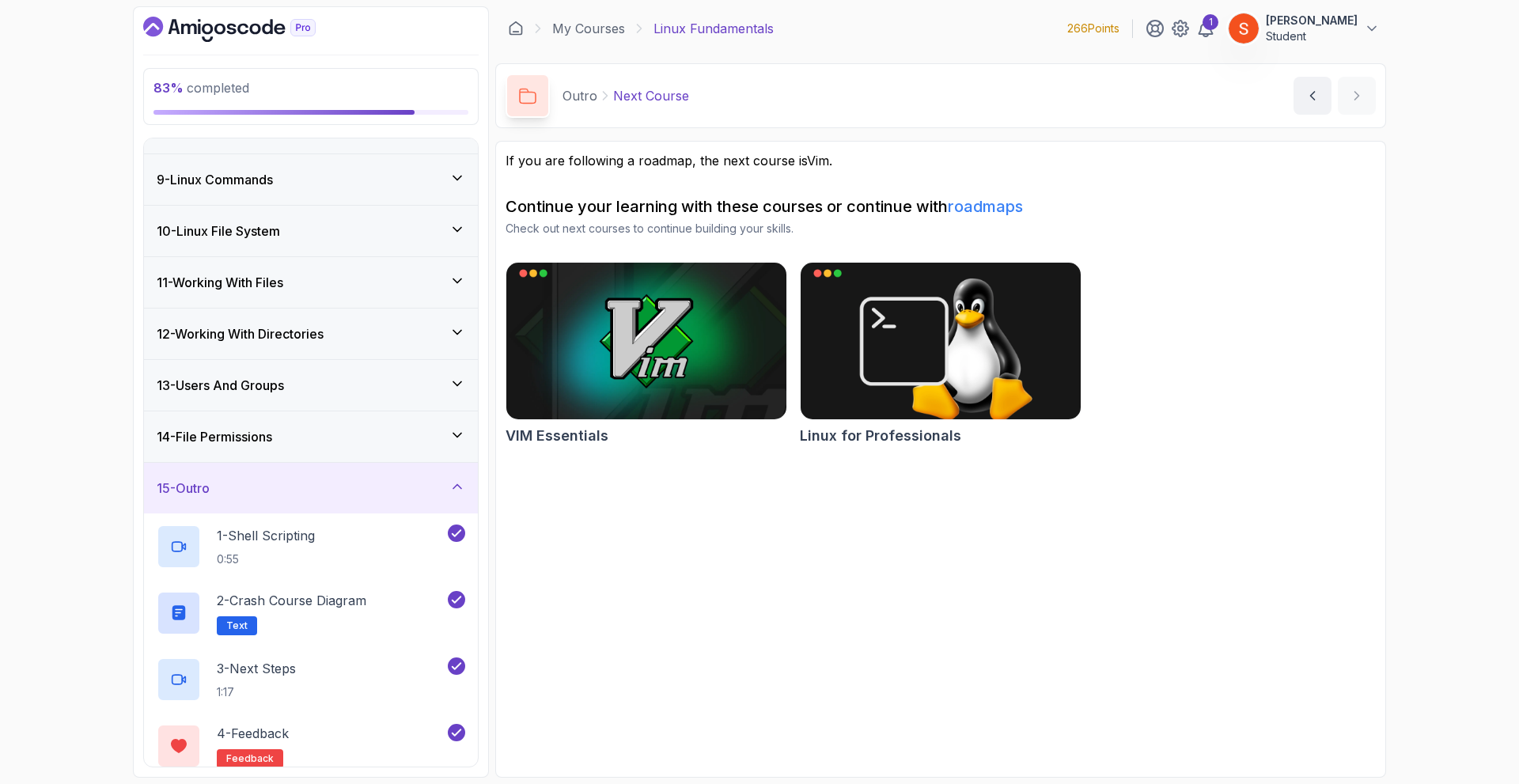
click at [454, 488] on icon at bounding box center [457, 486] width 8 height 4
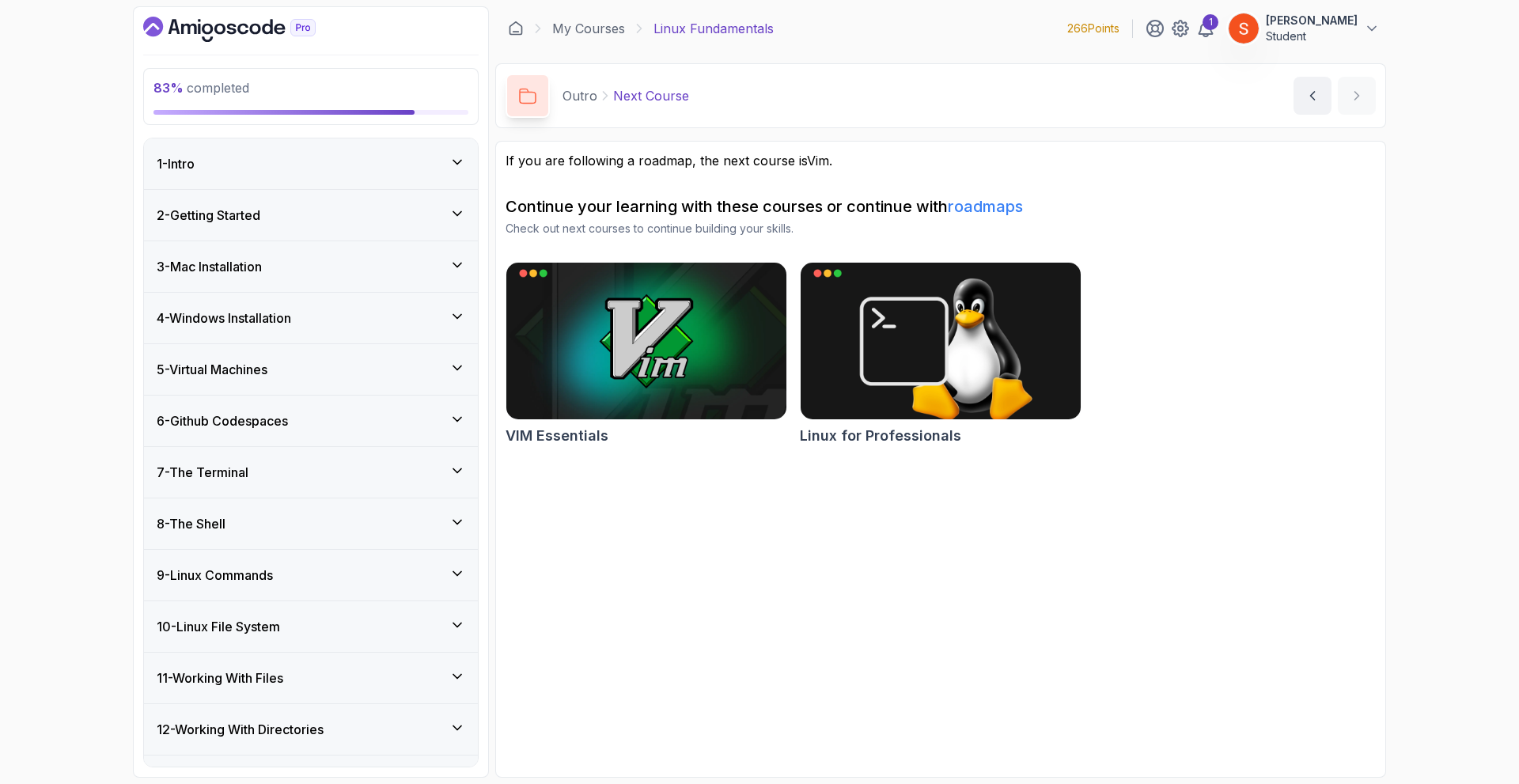
click at [448, 224] on div "2 - Getting Started" at bounding box center [311, 215] width 309 height 19
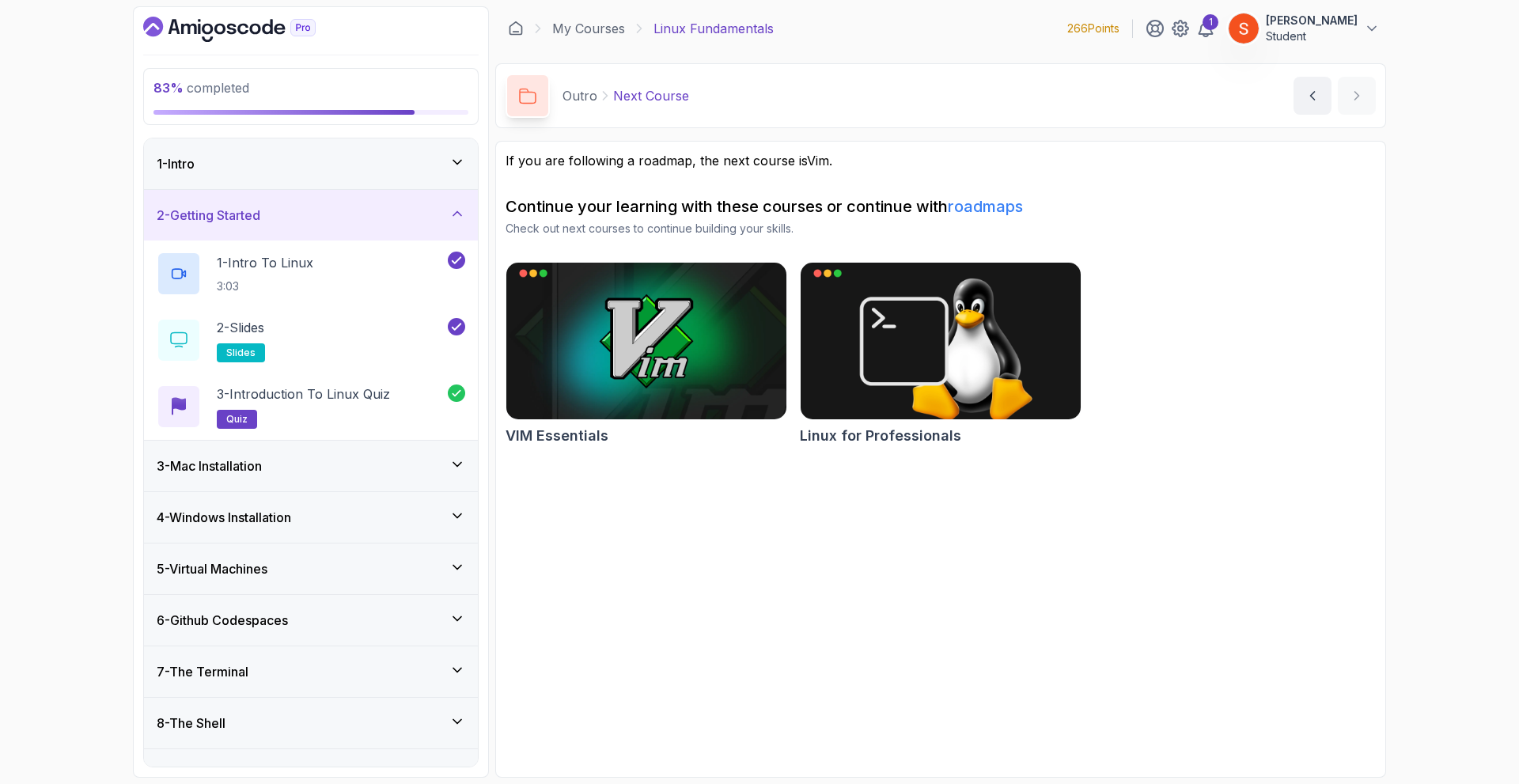
click at [448, 224] on div "2 - Getting Started" at bounding box center [311, 215] width 309 height 19
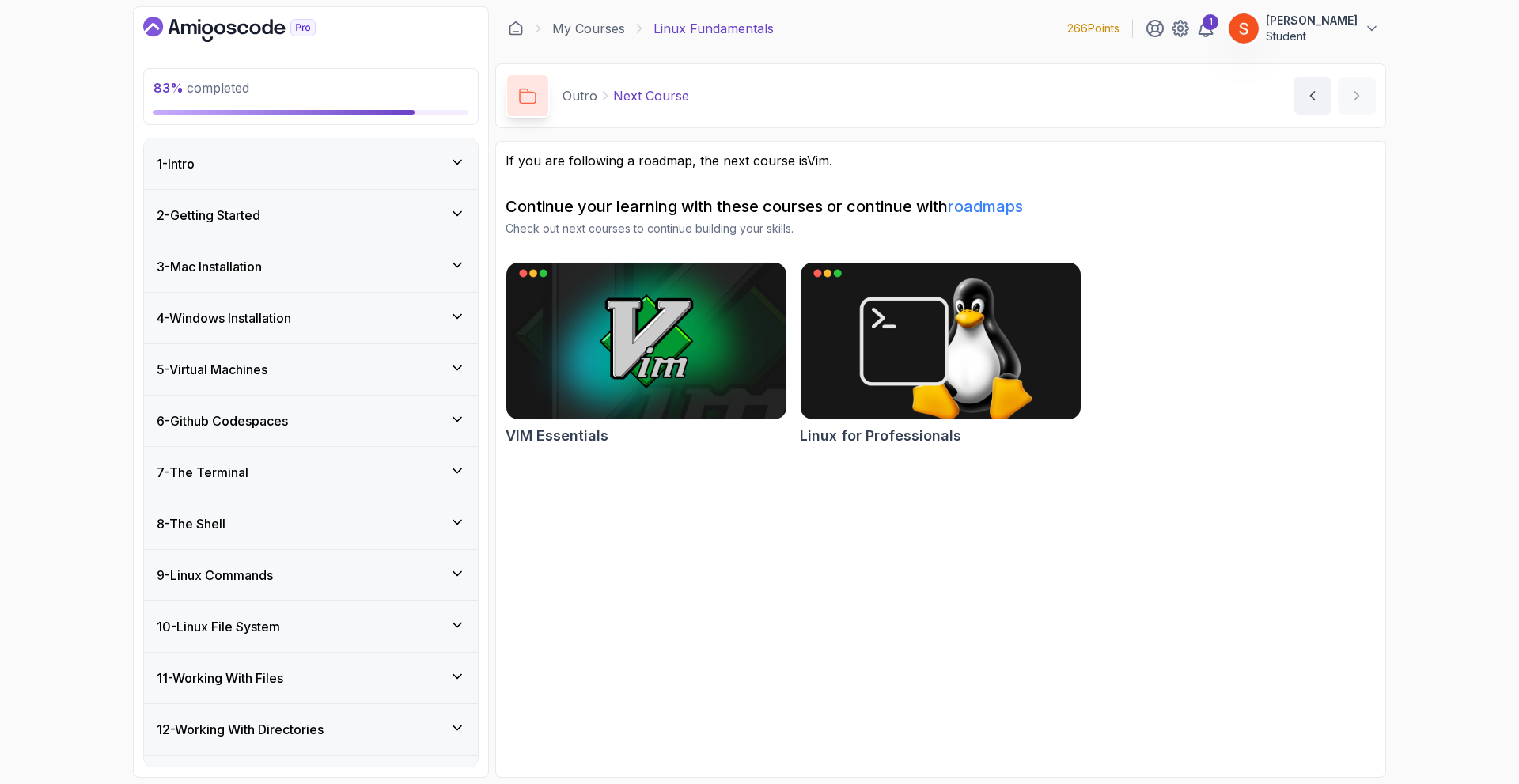
click at [456, 269] on icon at bounding box center [456, 264] width 15 height 15
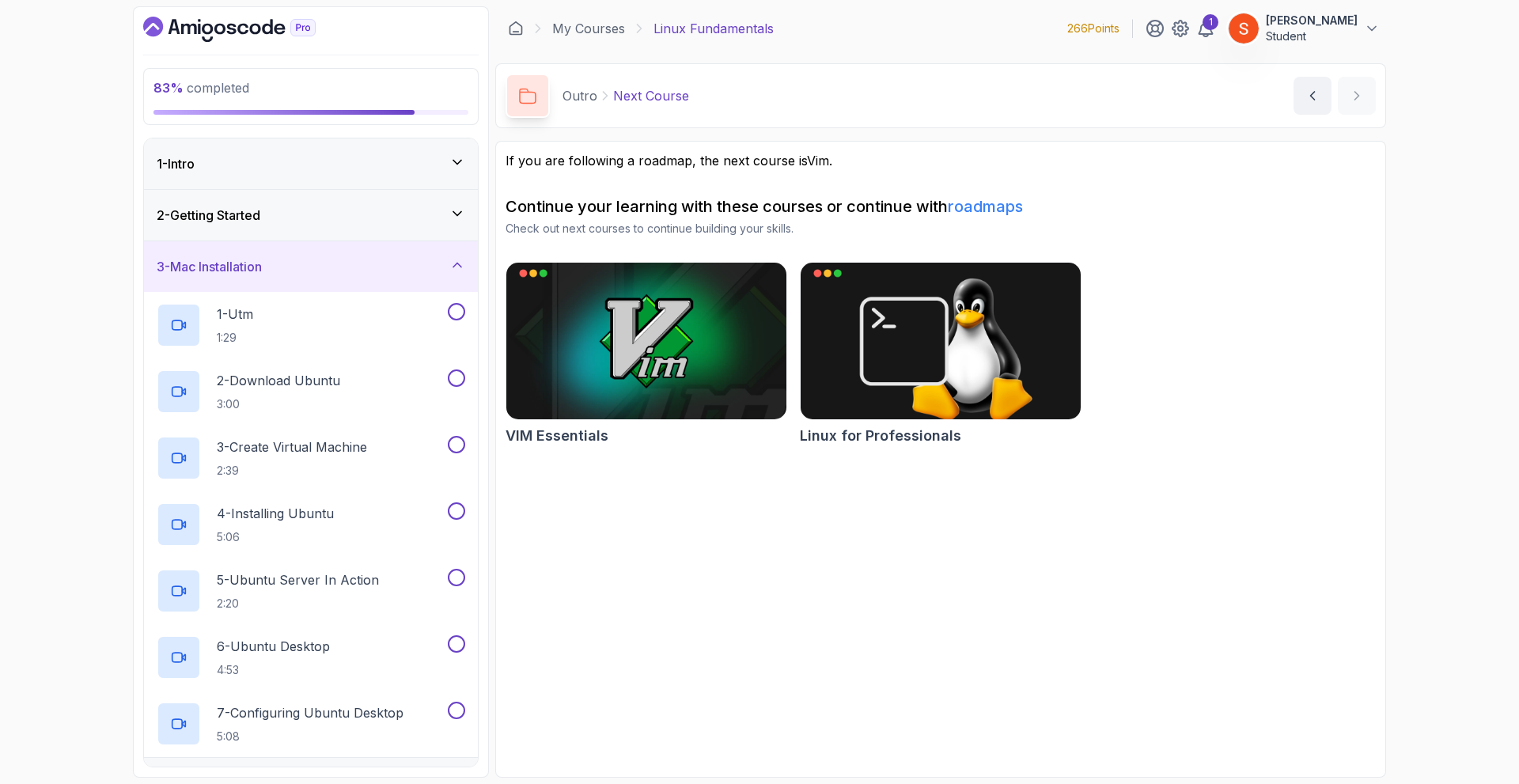
click at [456, 269] on icon at bounding box center [456, 264] width 15 height 15
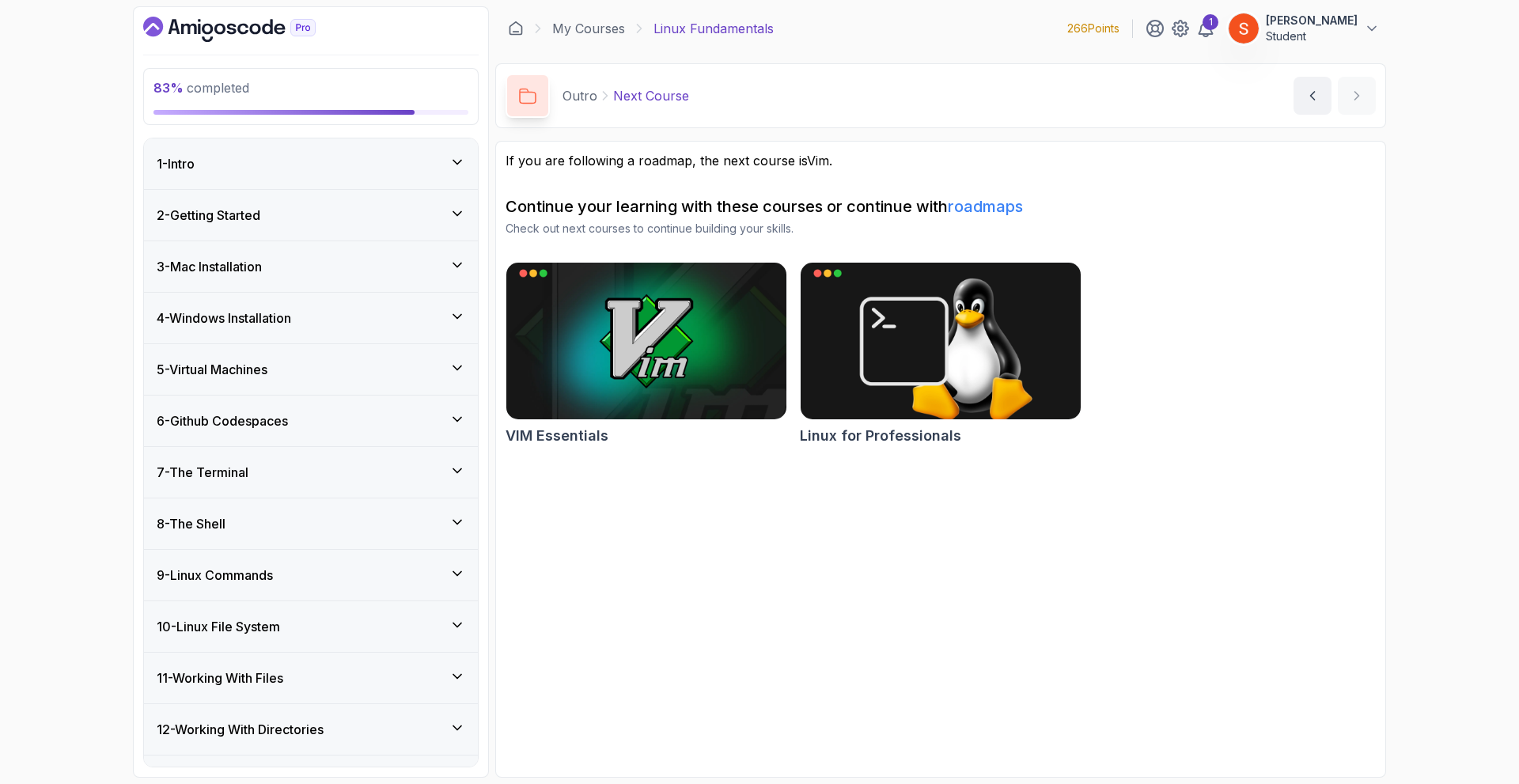
click at [453, 312] on icon at bounding box center [456, 316] width 15 height 15
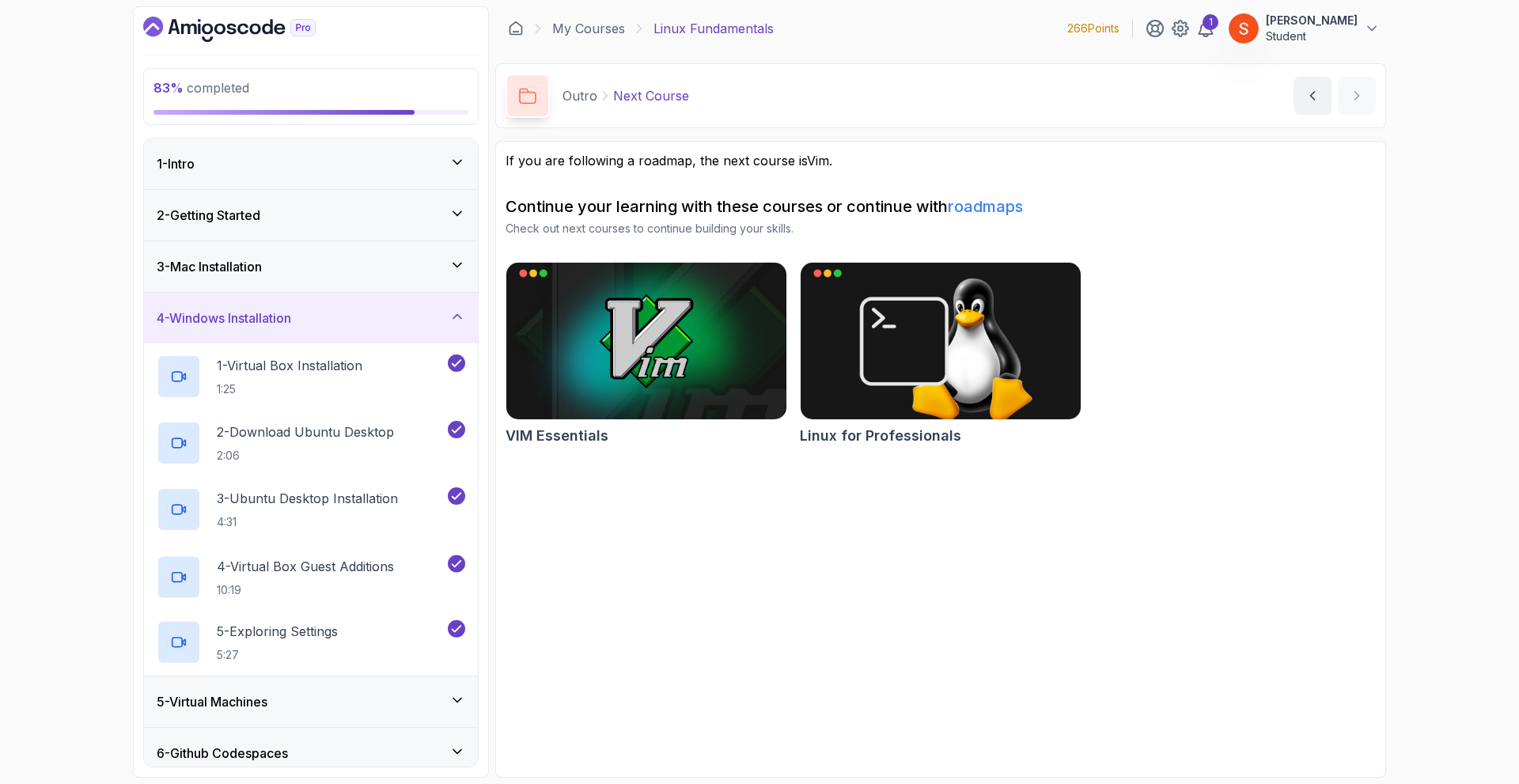
click at [453, 312] on icon at bounding box center [456, 316] width 15 height 15
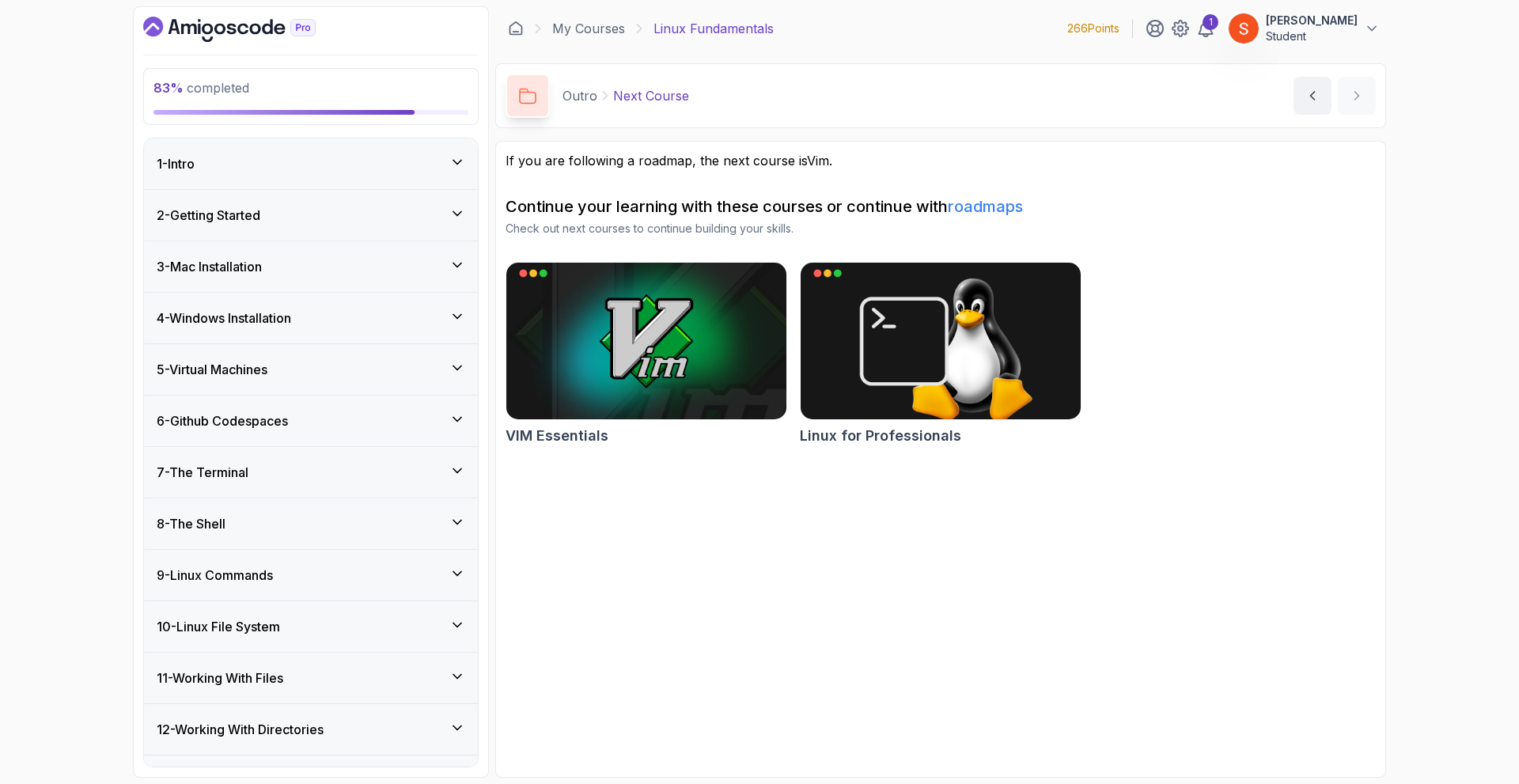
click at [442, 366] on div "5 - Virtual Machines" at bounding box center [311, 369] width 309 height 19
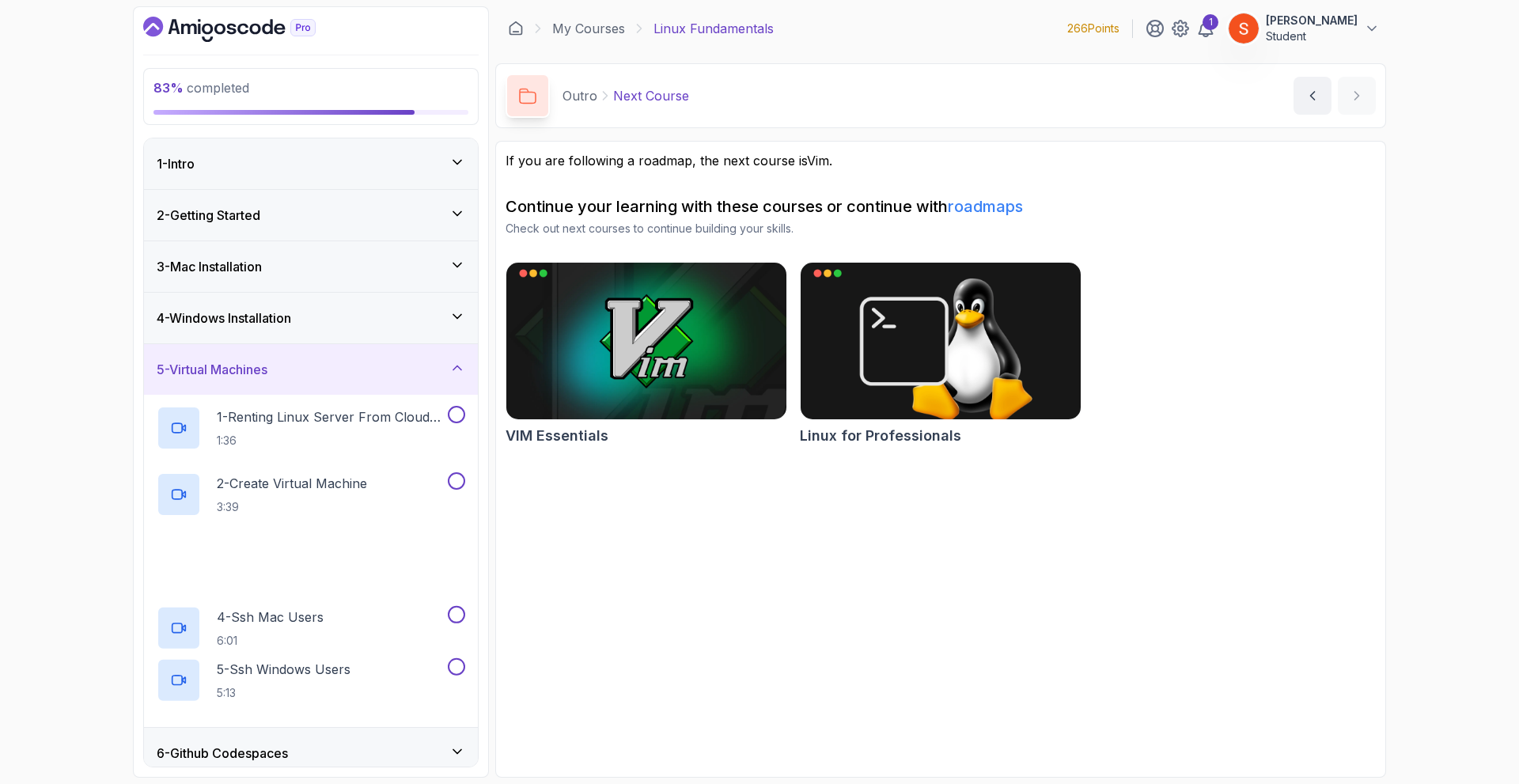
click at [442, 366] on div "5 - Virtual Machines" at bounding box center [311, 369] width 309 height 19
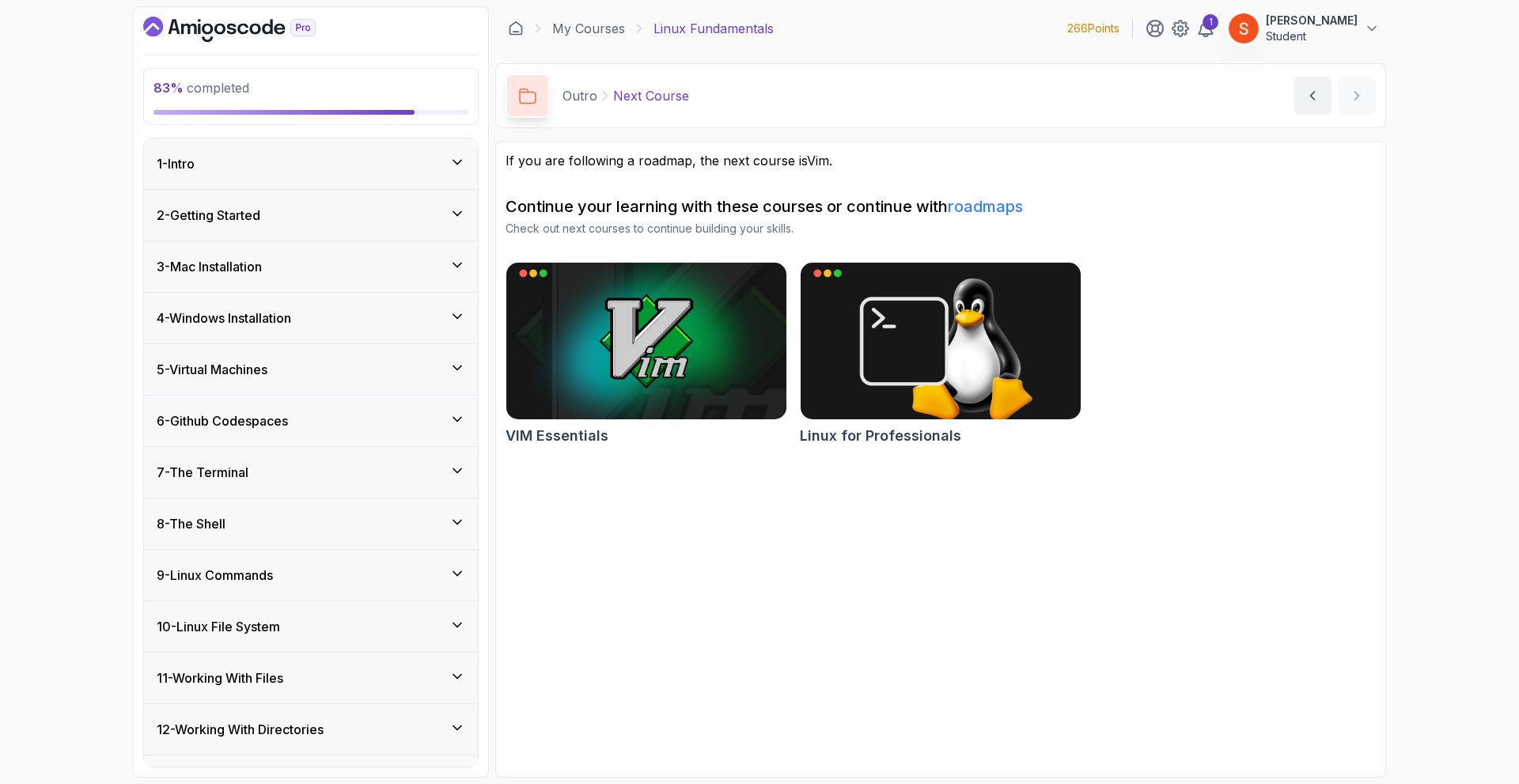
scroll to position [79, 0]
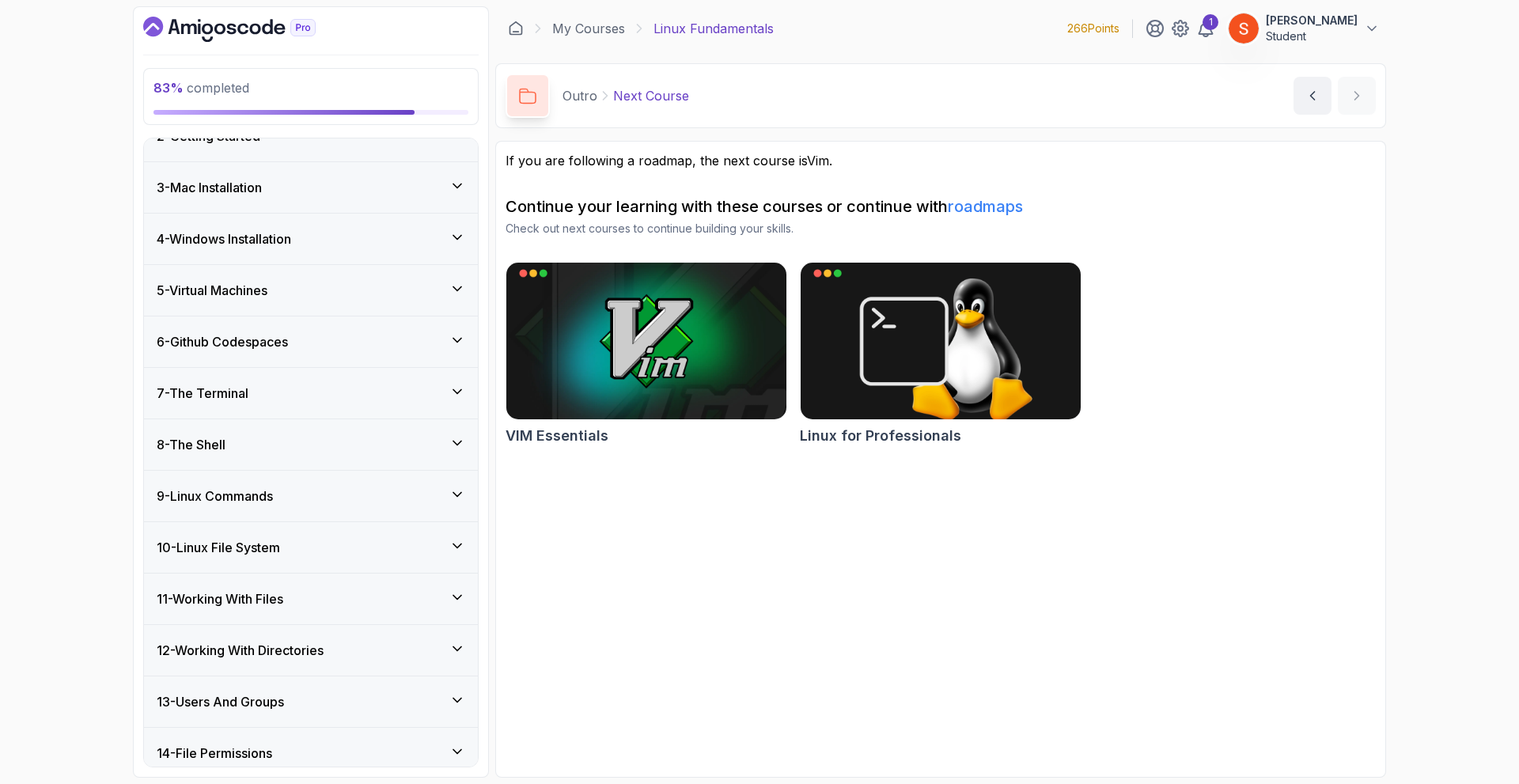
click at [369, 350] on div "6 - Github Codespaces" at bounding box center [311, 341] width 309 height 19
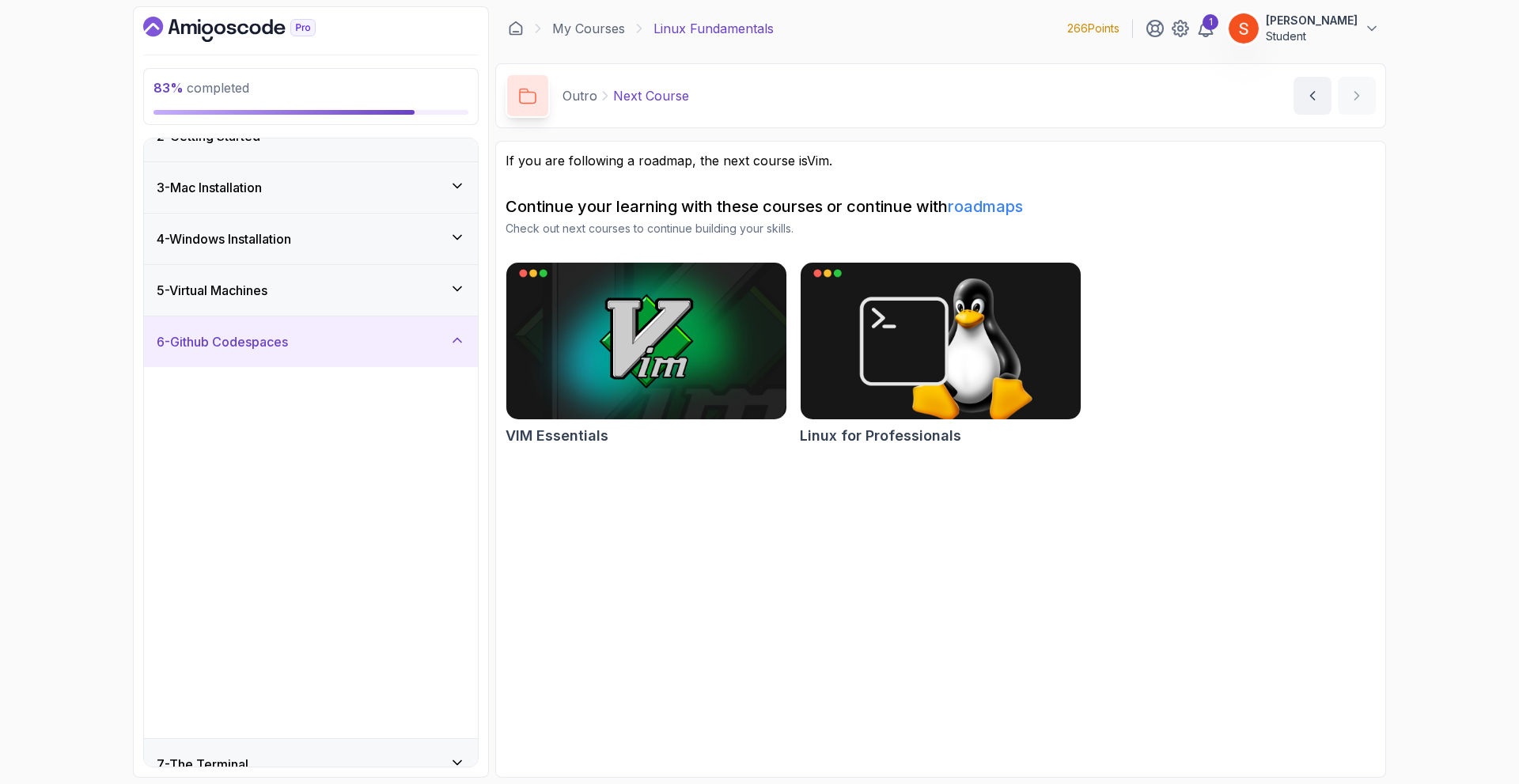
click at [369, 350] on div "6 - Github Codespaces" at bounding box center [311, 341] width 309 height 19
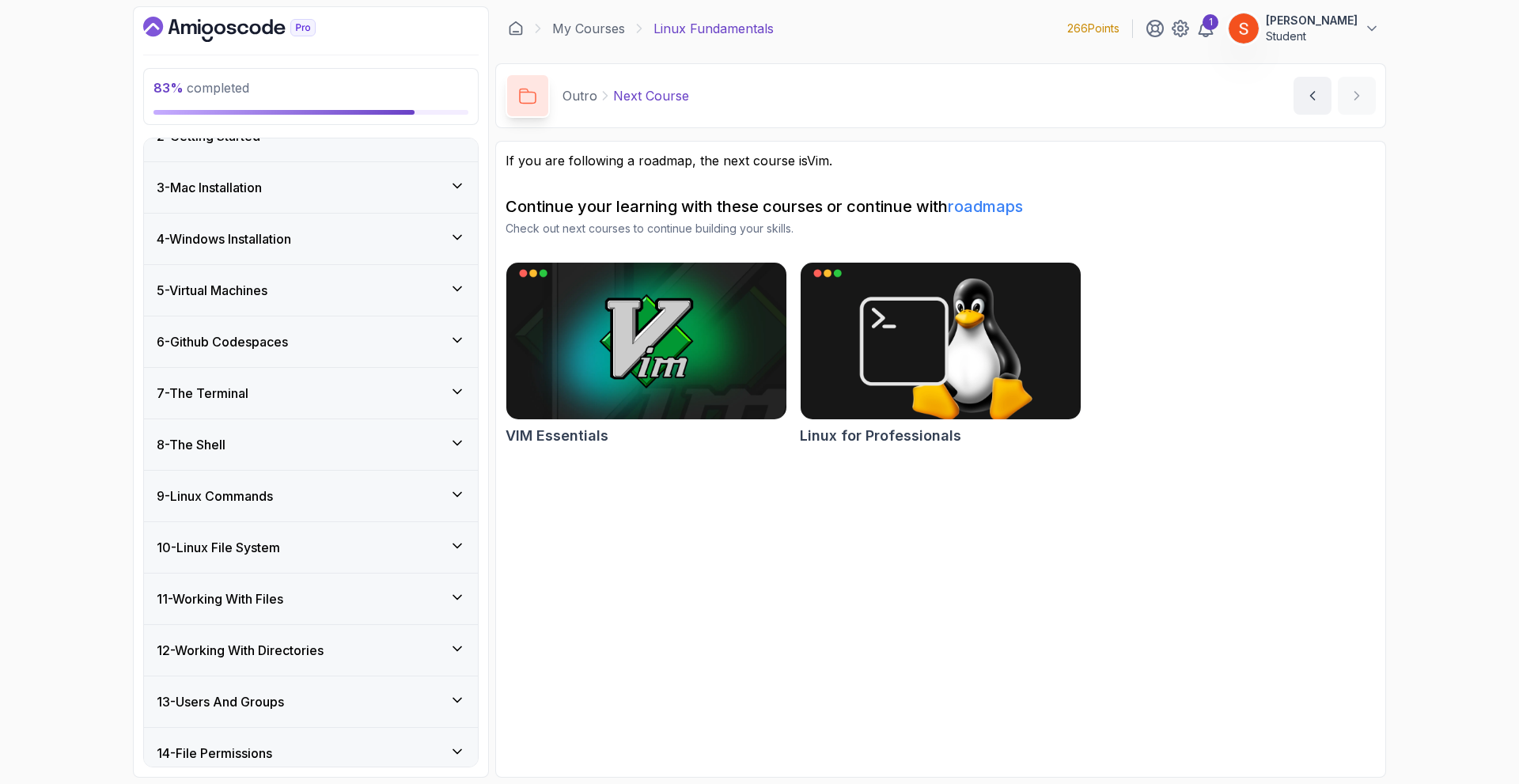
click at [362, 391] on div "7 - The Terminal" at bounding box center [311, 393] width 309 height 19
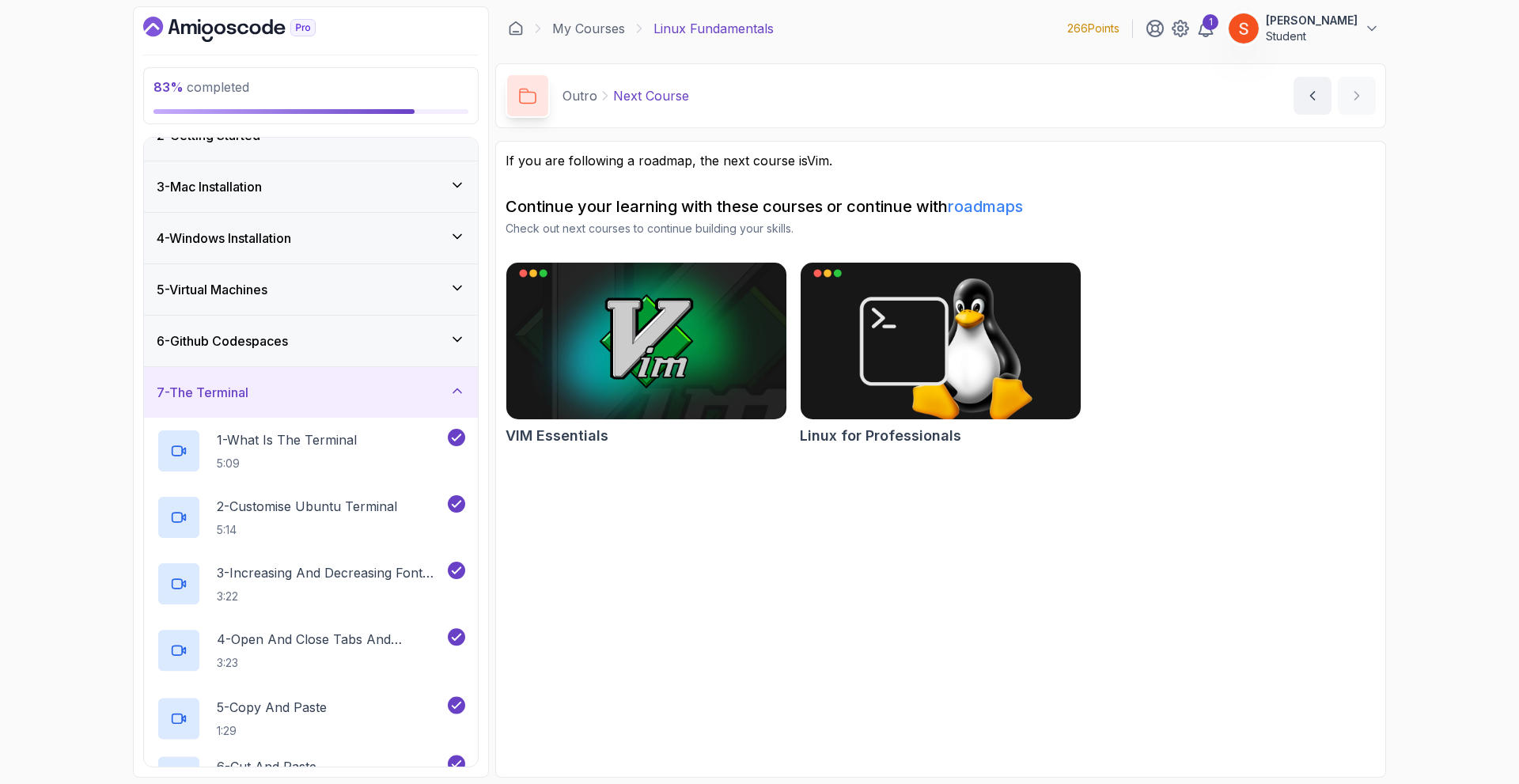
click at [362, 391] on div "7 - The Terminal" at bounding box center [311, 392] width 309 height 19
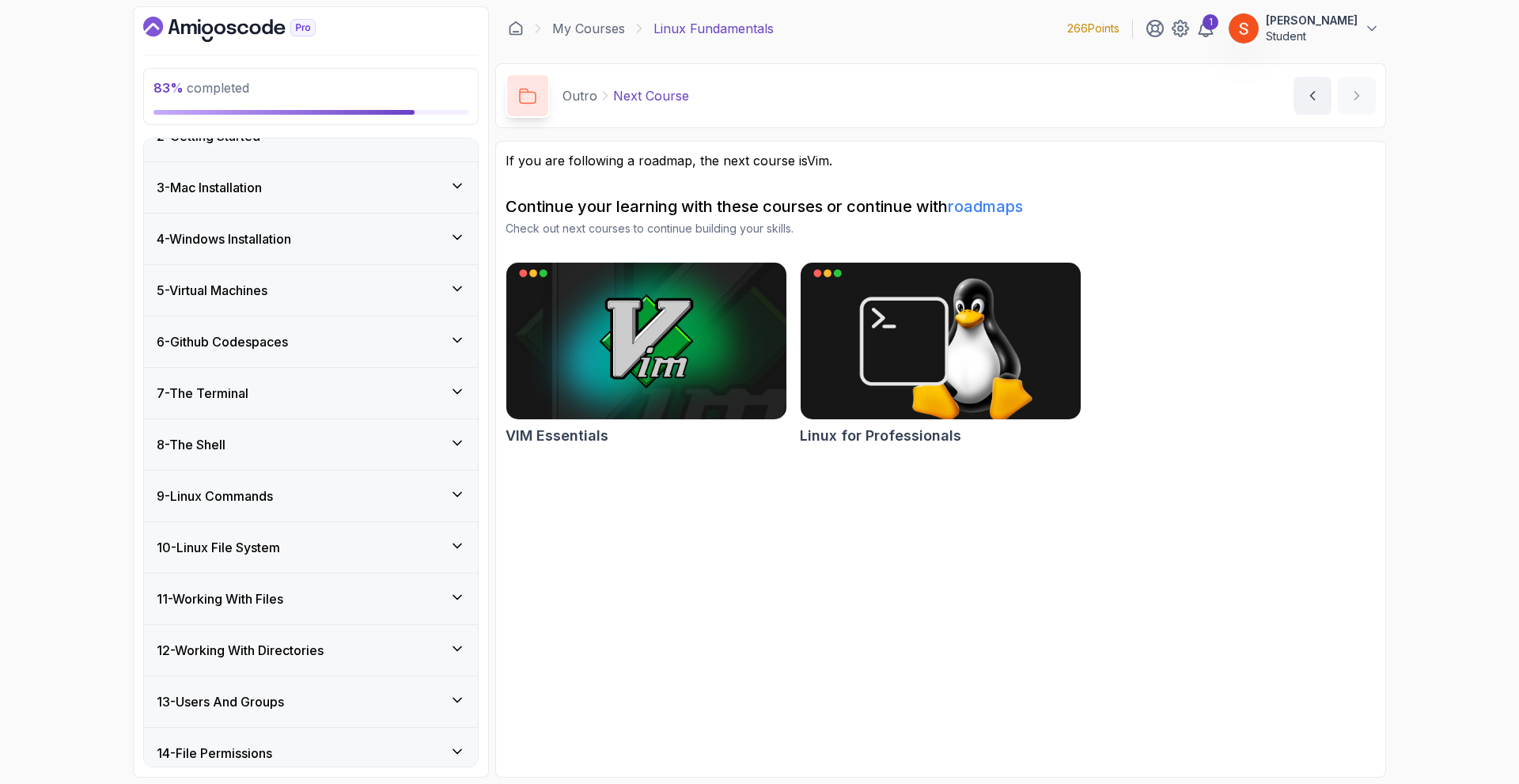
scroll to position [0, 0]
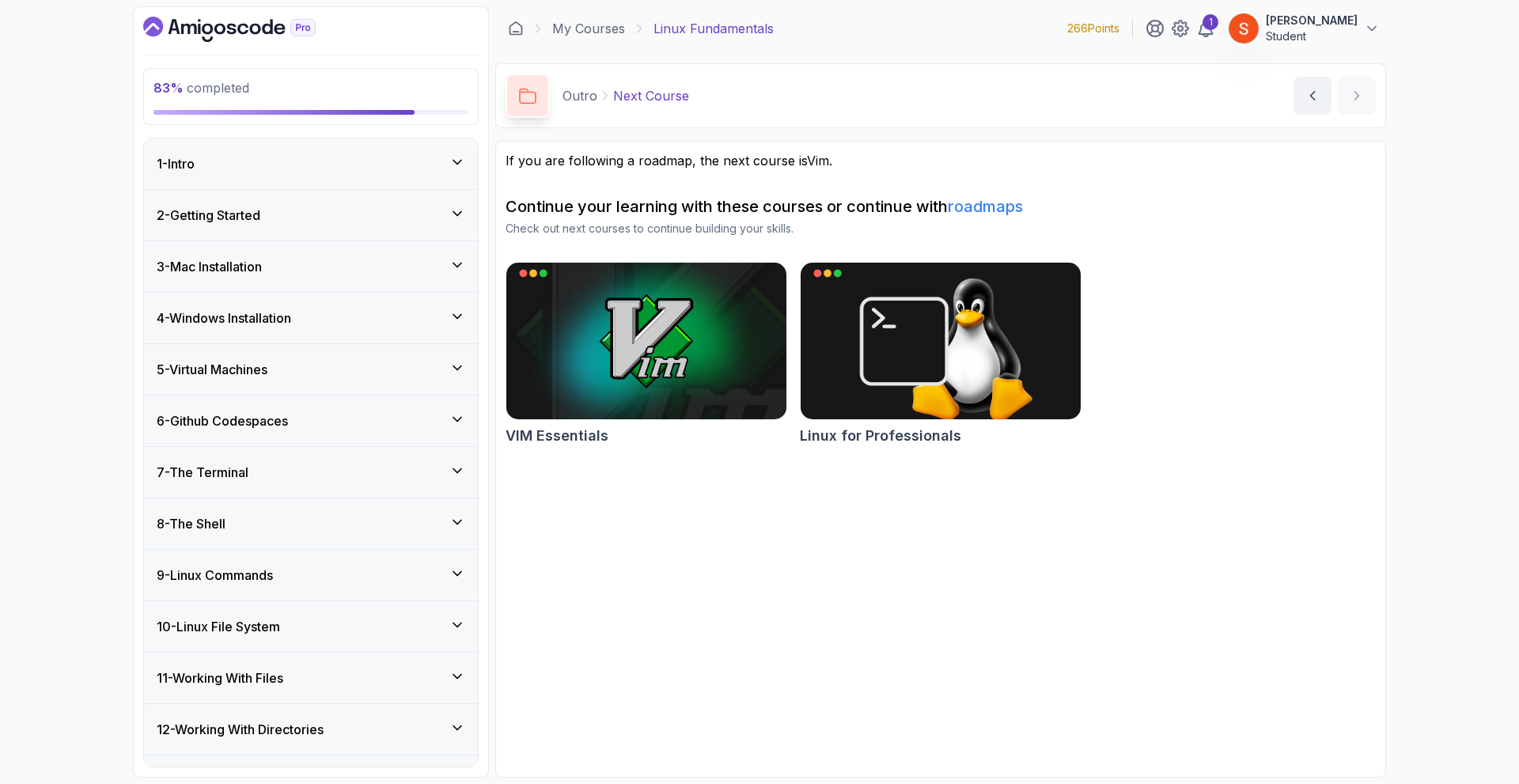
click at [254, 27] on icon "Dashboard" at bounding box center [230, 29] width 172 height 25
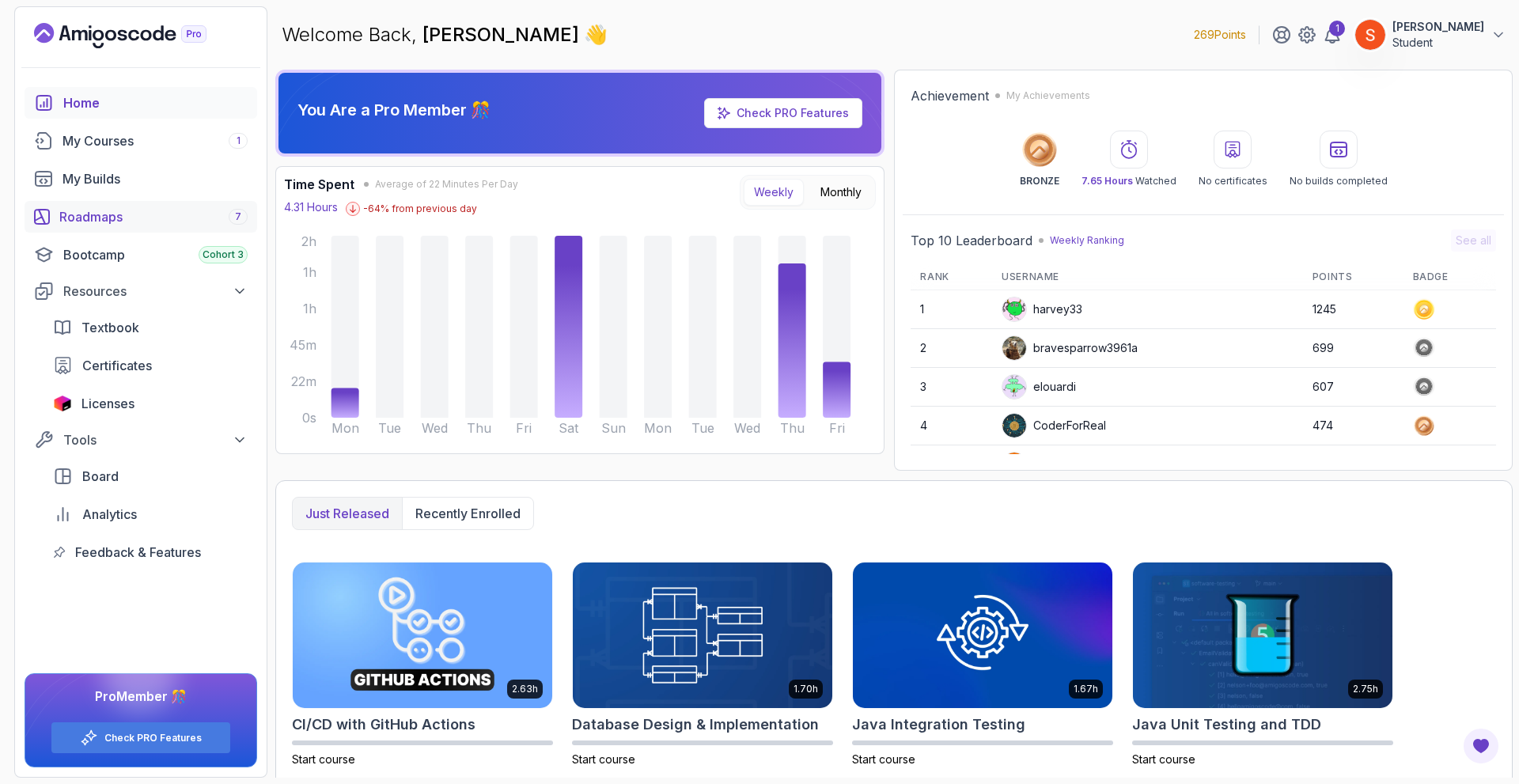
click at [96, 221] on div "Roadmaps 7" at bounding box center [153, 216] width 189 height 19
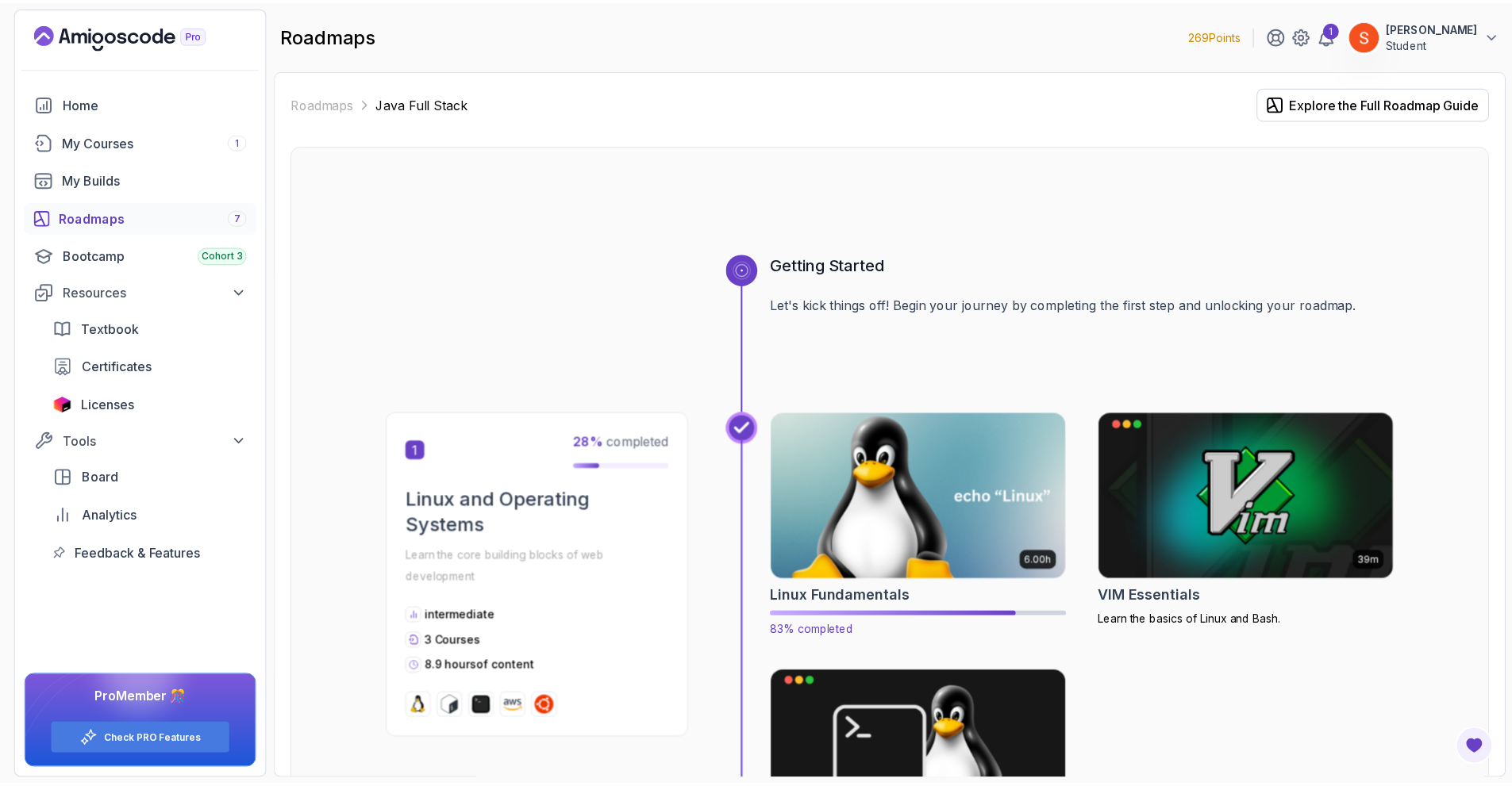
scroll to position [158, 0]
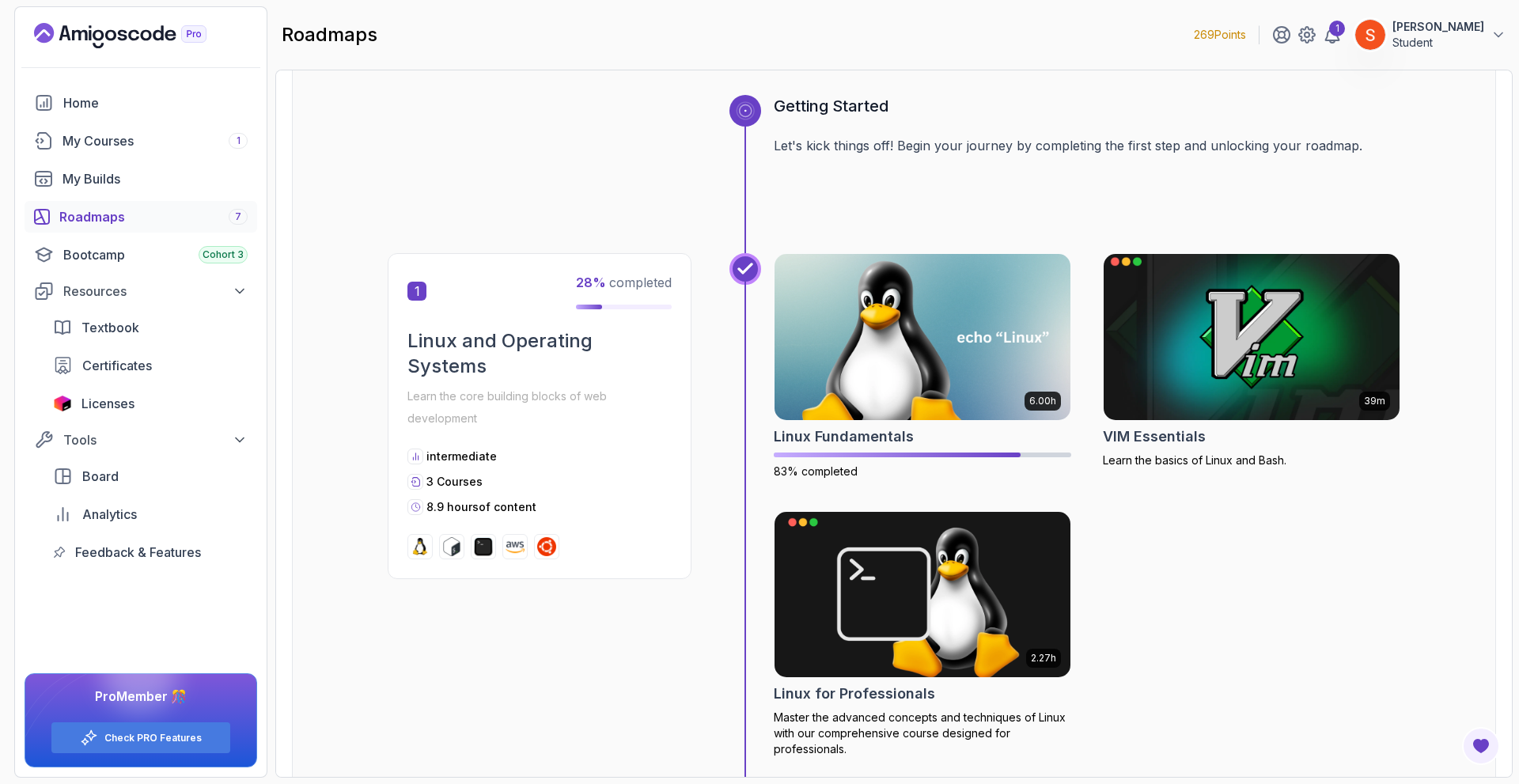
click at [1230, 343] on img at bounding box center [1251, 338] width 311 height 174
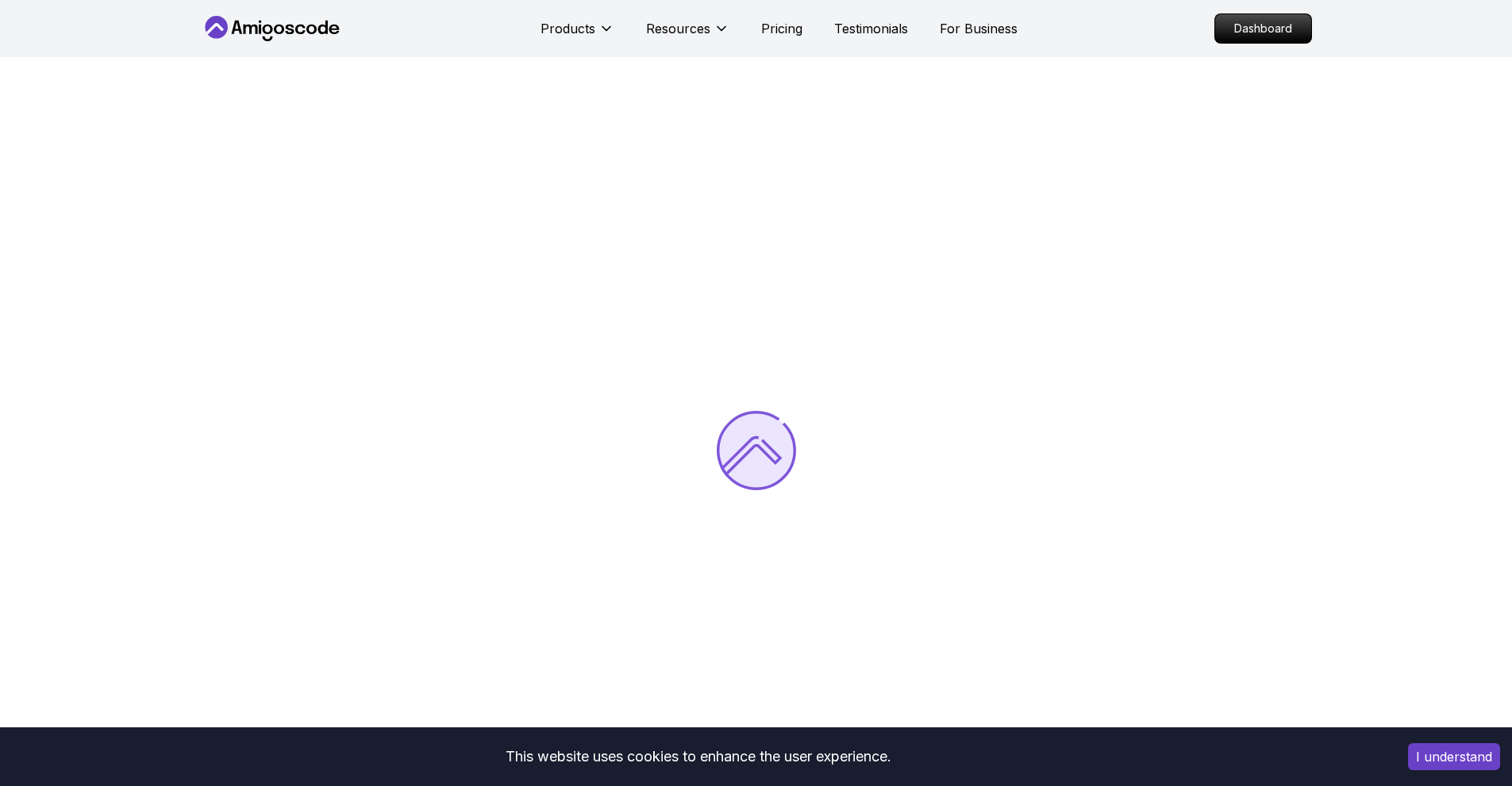
click at [1448, 759] on button "I understand" at bounding box center [1454, 757] width 92 height 27
